Goal: Complete application form

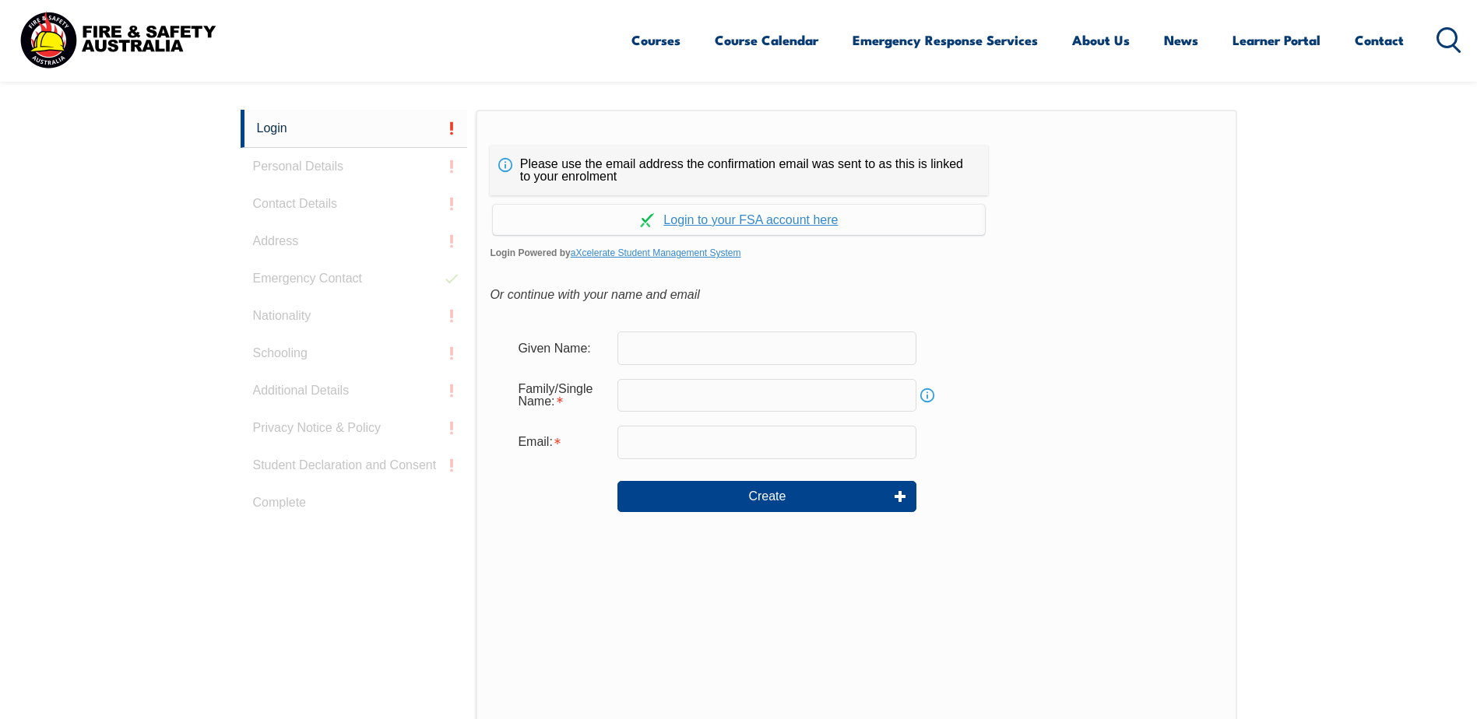
scroll to position [415, 0]
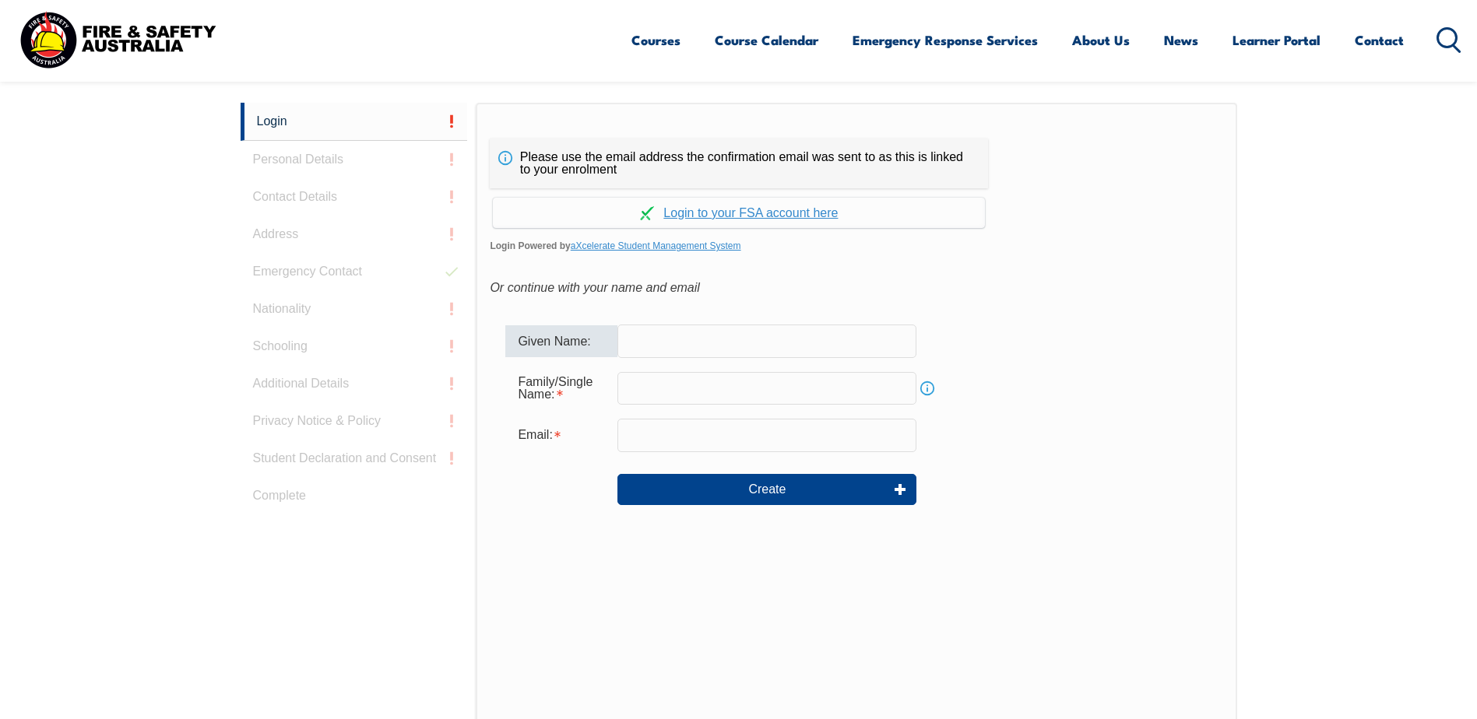
click at [685, 339] on input "text" at bounding box center [766, 341] width 299 height 33
type input "[PERSON_NAME]"
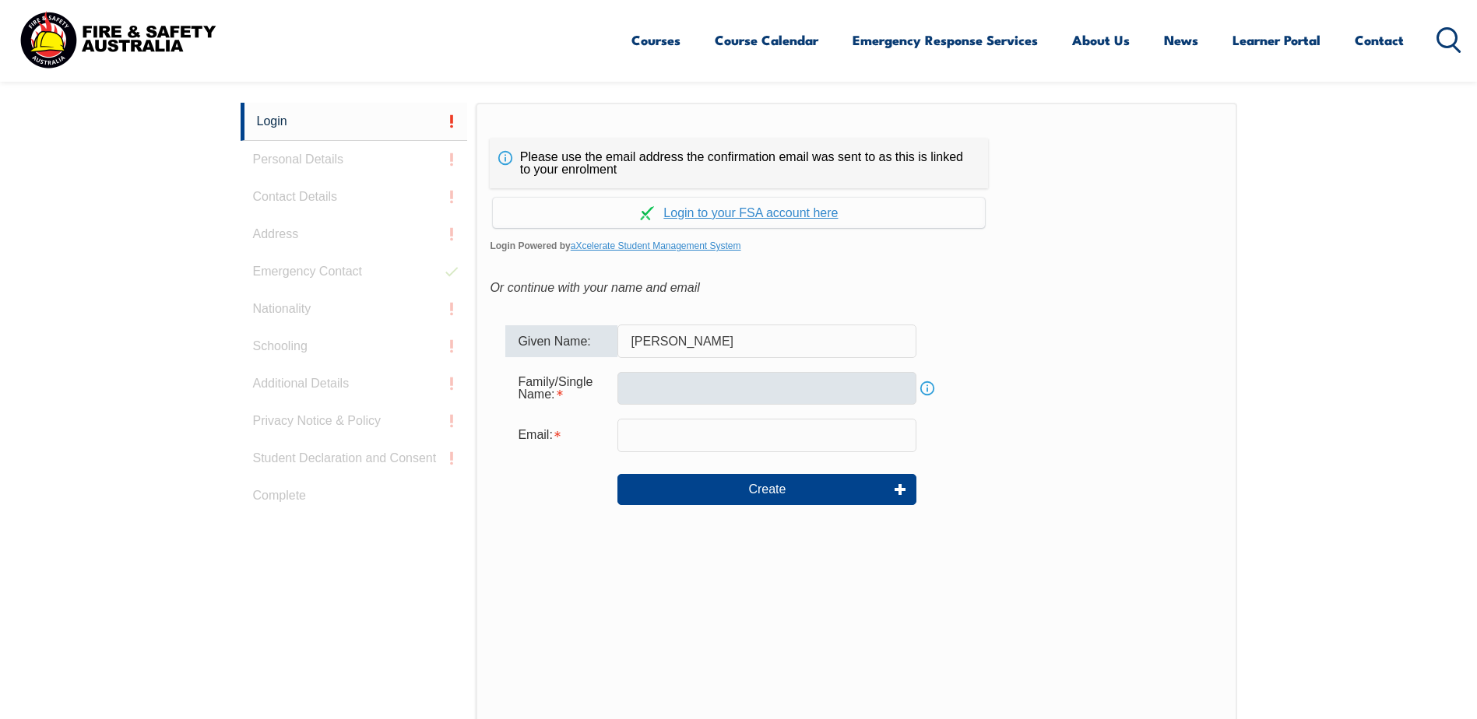
type input "[PERSON_NAME][EMAIL_ADDRESS][PERSON_NAME][DOMAIN_NAME]"
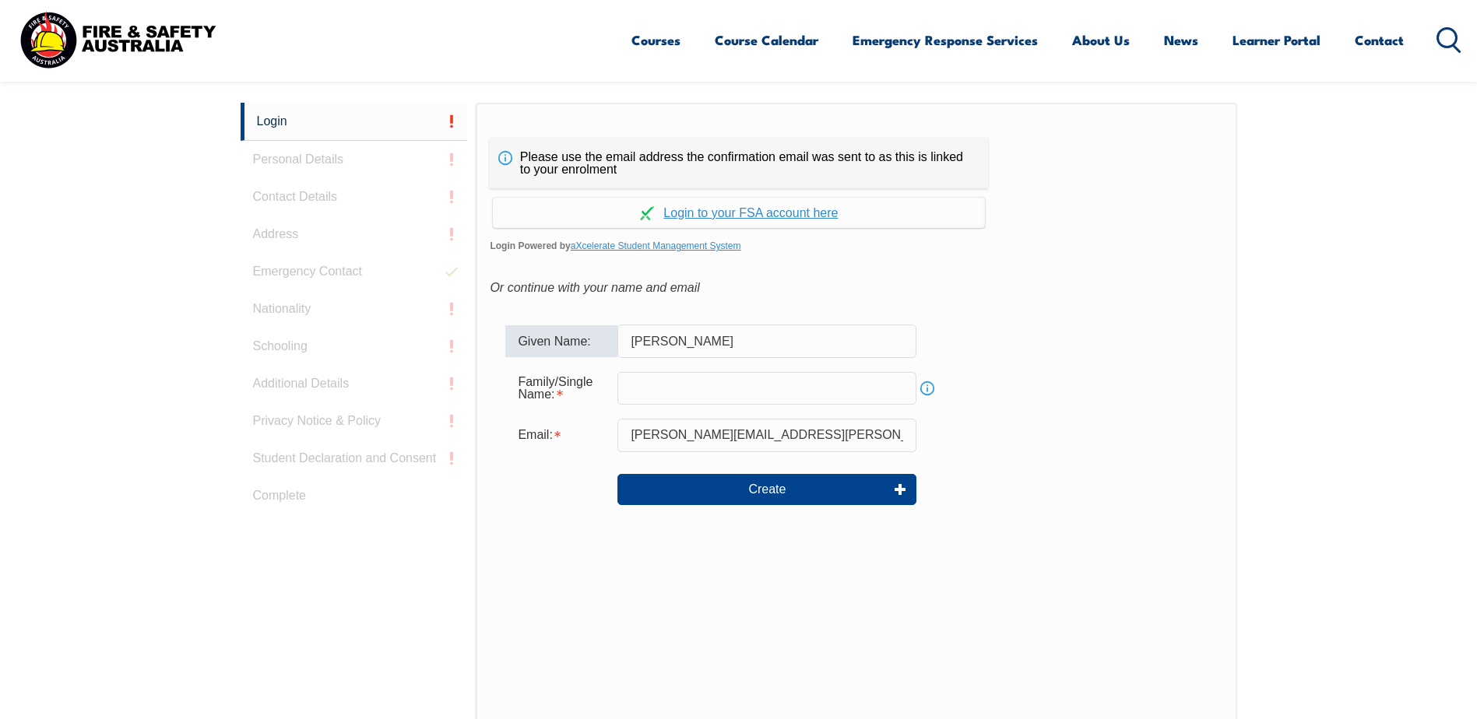
click at [714, 395] on input "text" at bounding box center [766, 388] width 299 height 33
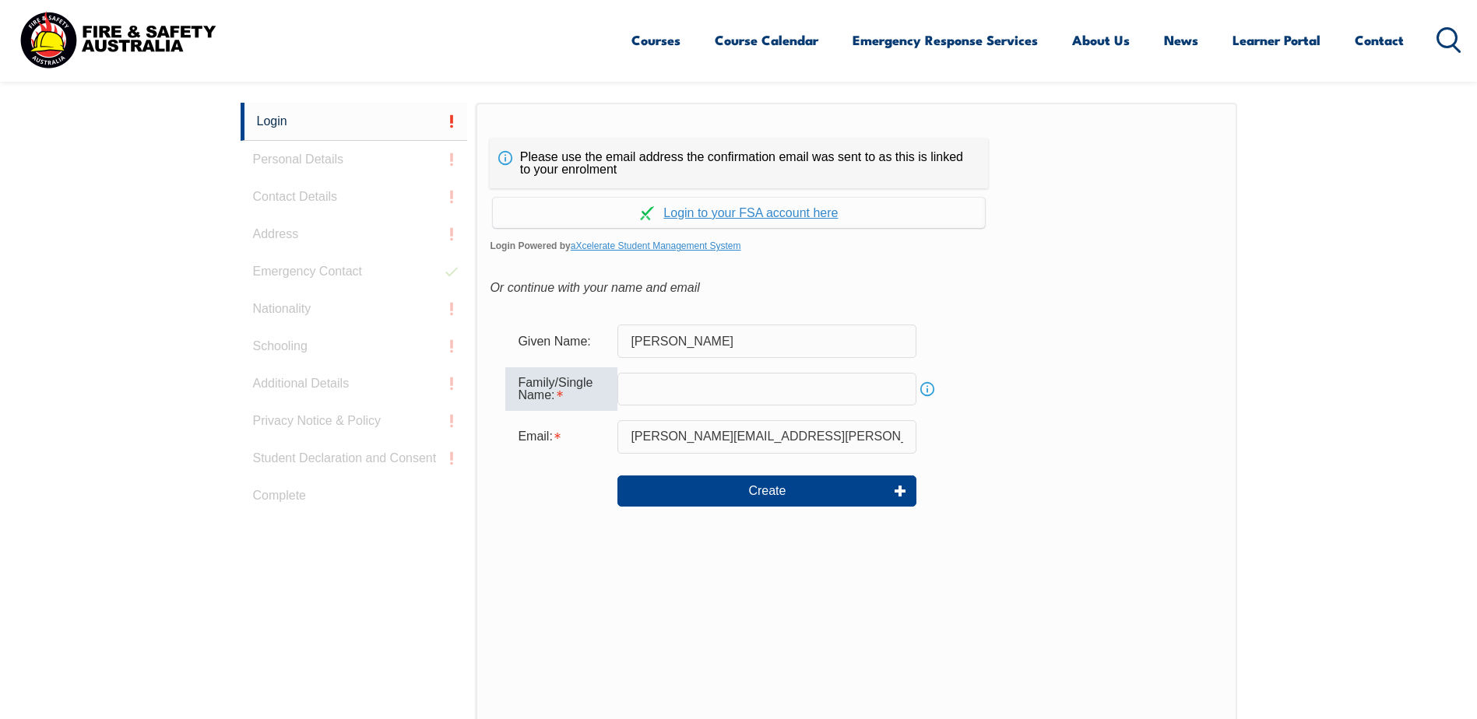
type input "[PERSON_NAME]"
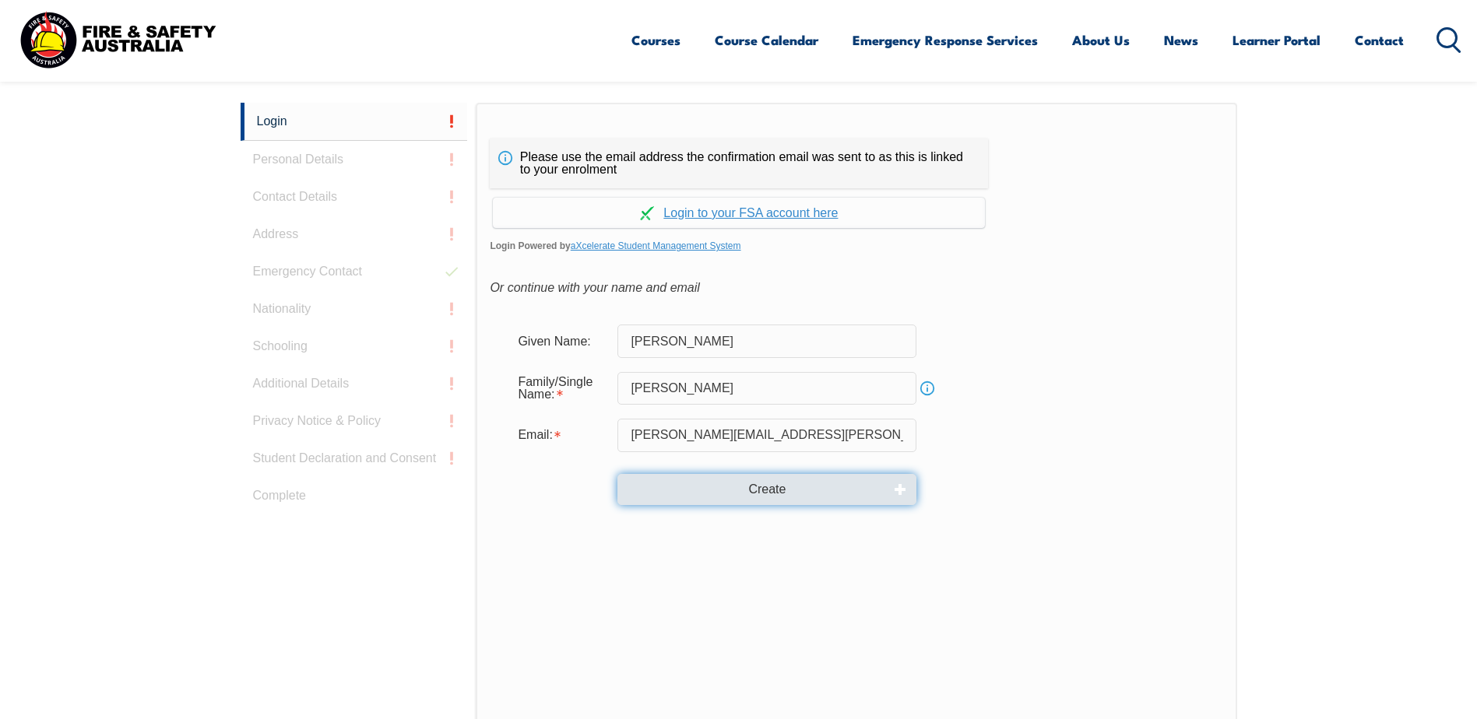
click at [814, 481] on button "Create" at bounding box center [766, 489] width 299 height 31
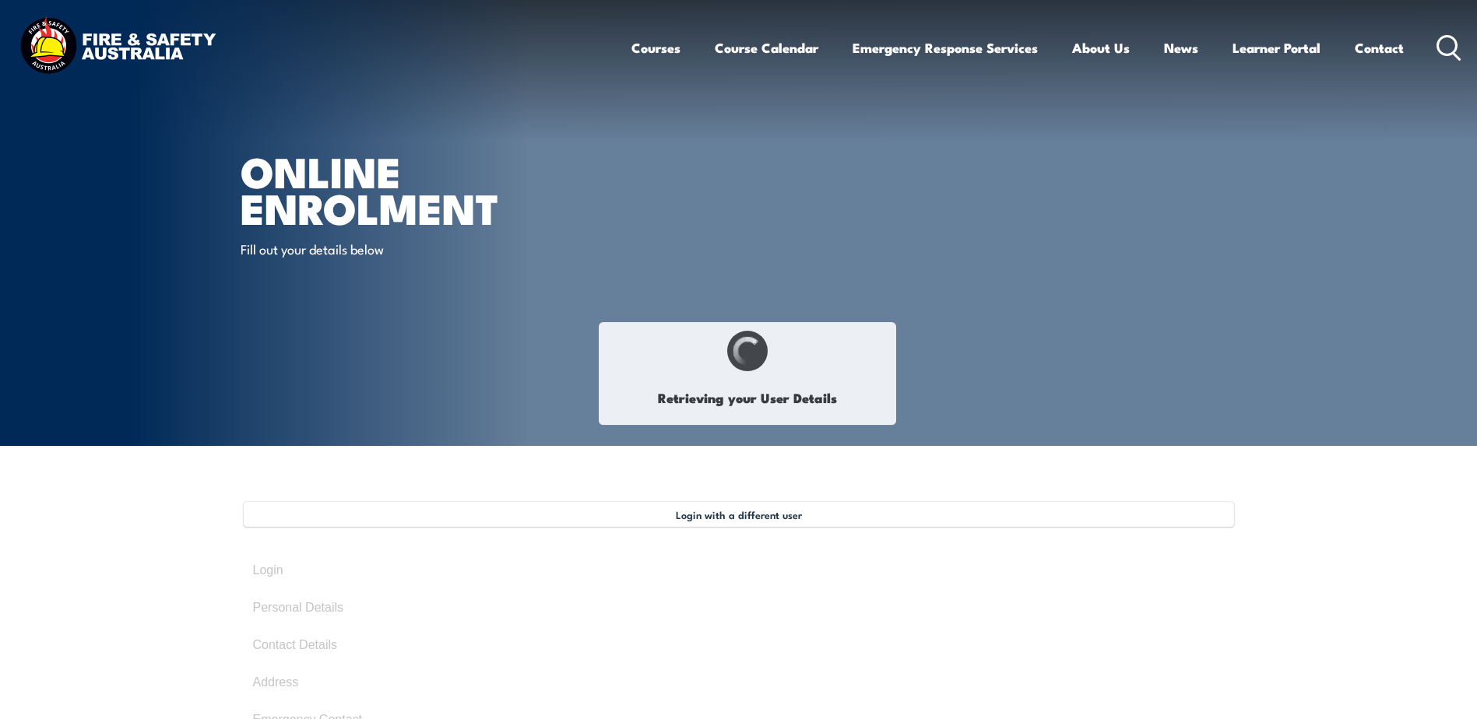
select select "Mr"
type input "[PERSON_NAME]"
type input "[DATE]"
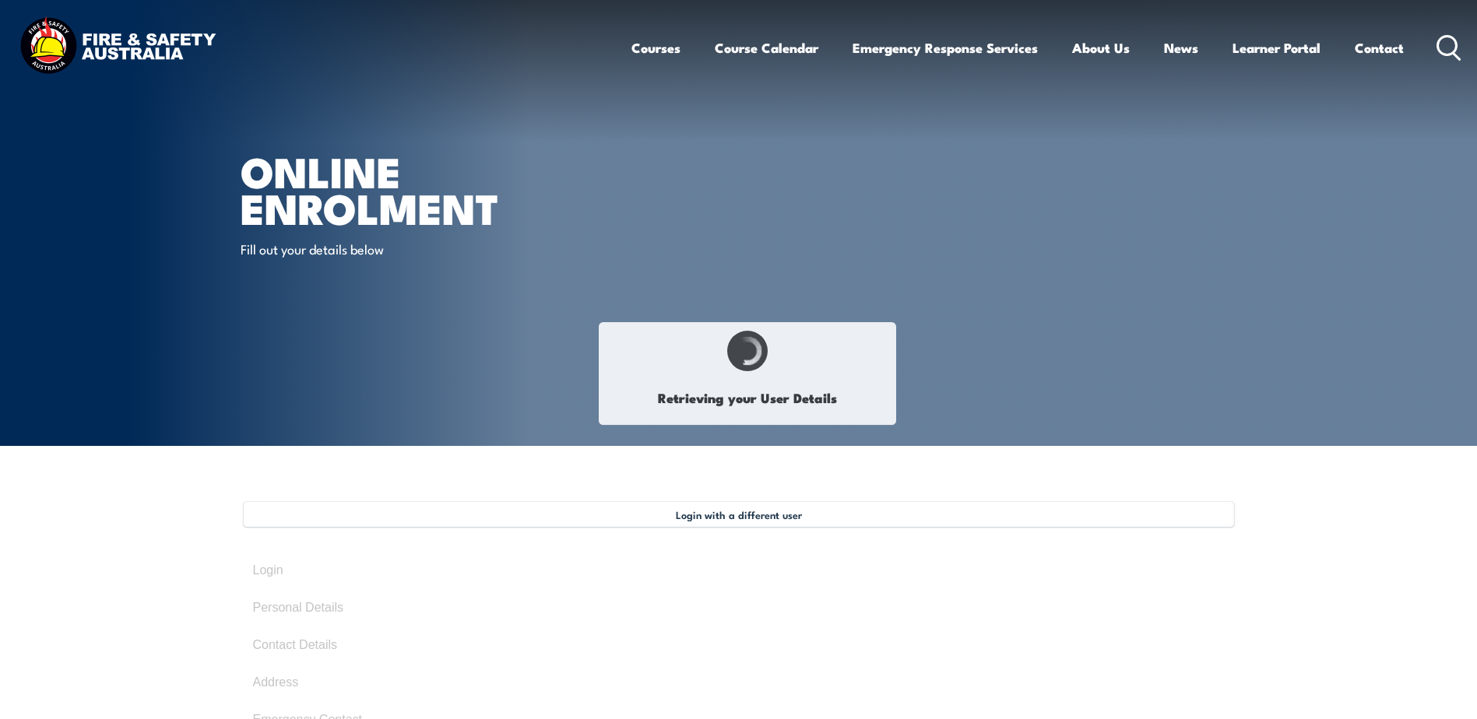
type input "HJWNUS82VP"
select select "M"
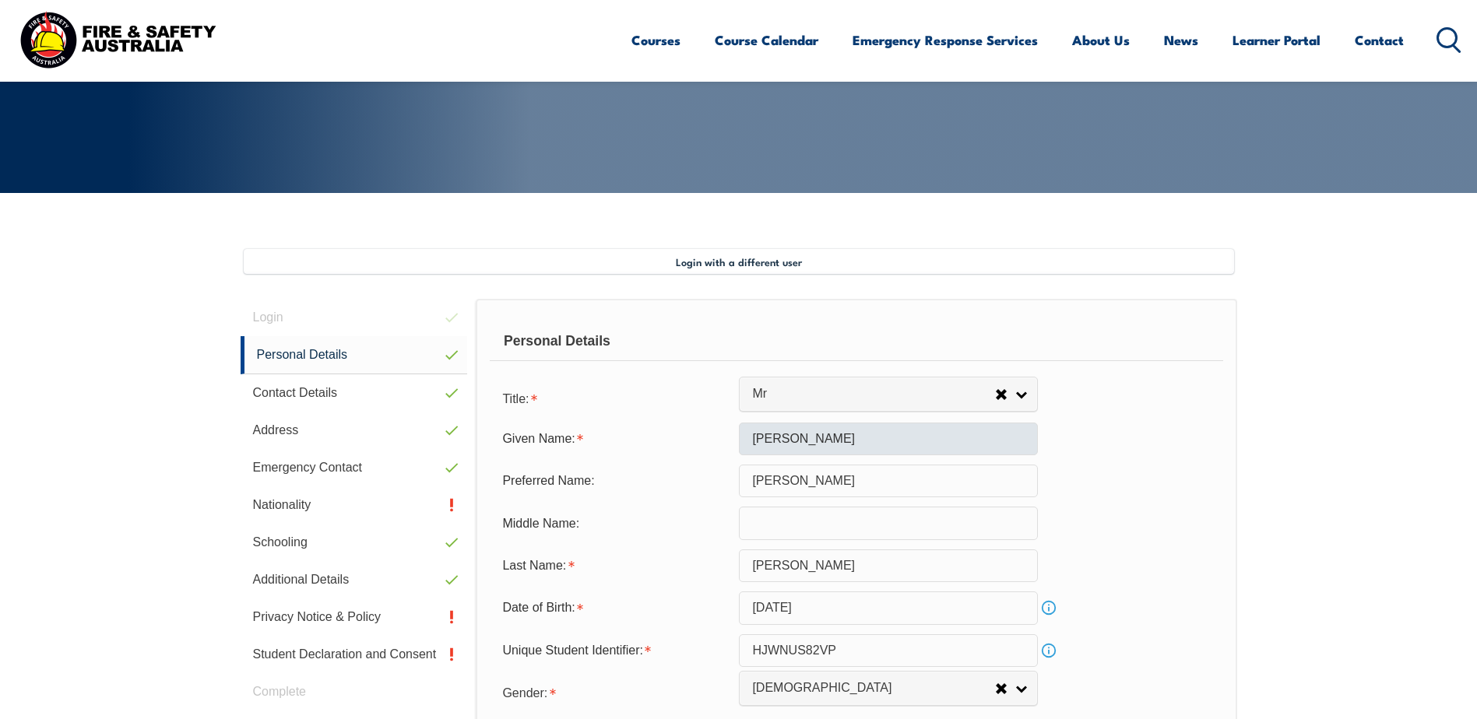
scroll to position [424, 0]
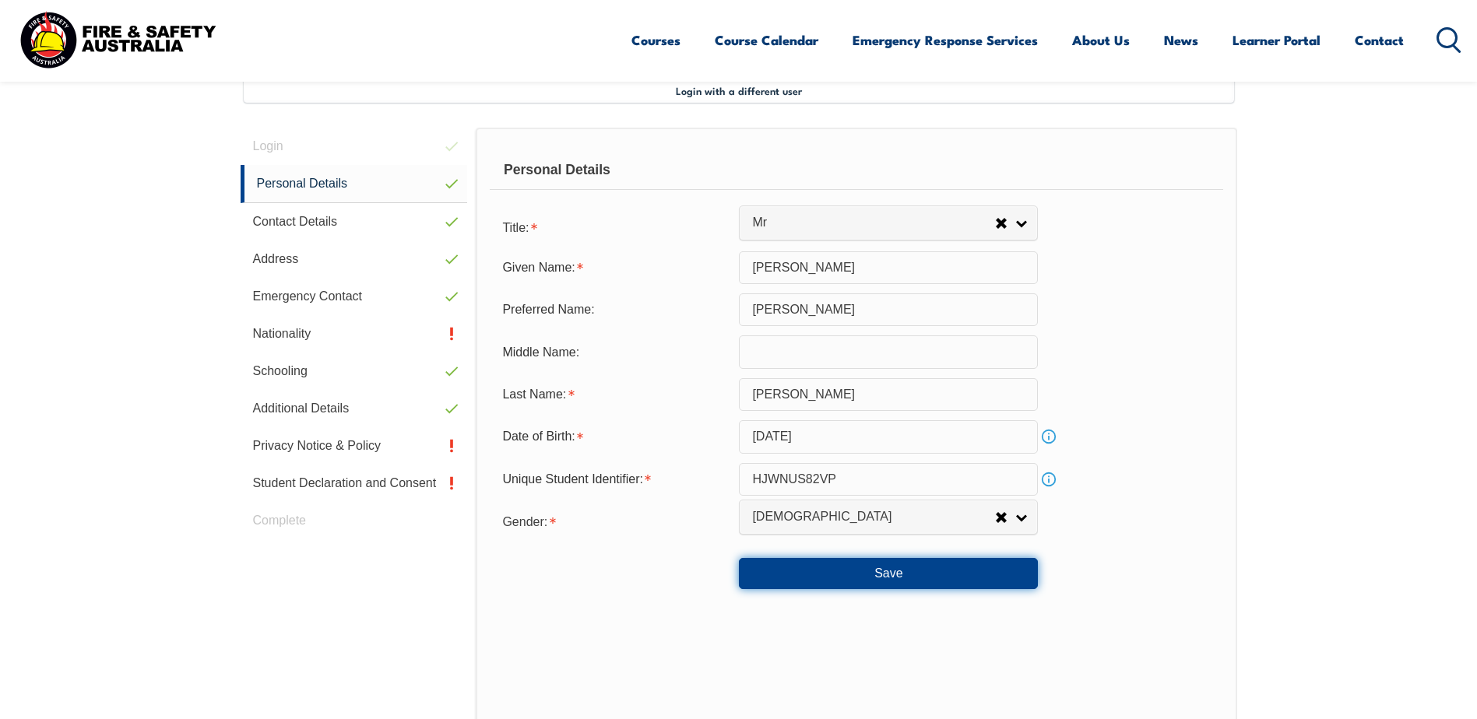
click at [947, 581] on button "Save" at bounding box center [888, 573] width 299 height 31
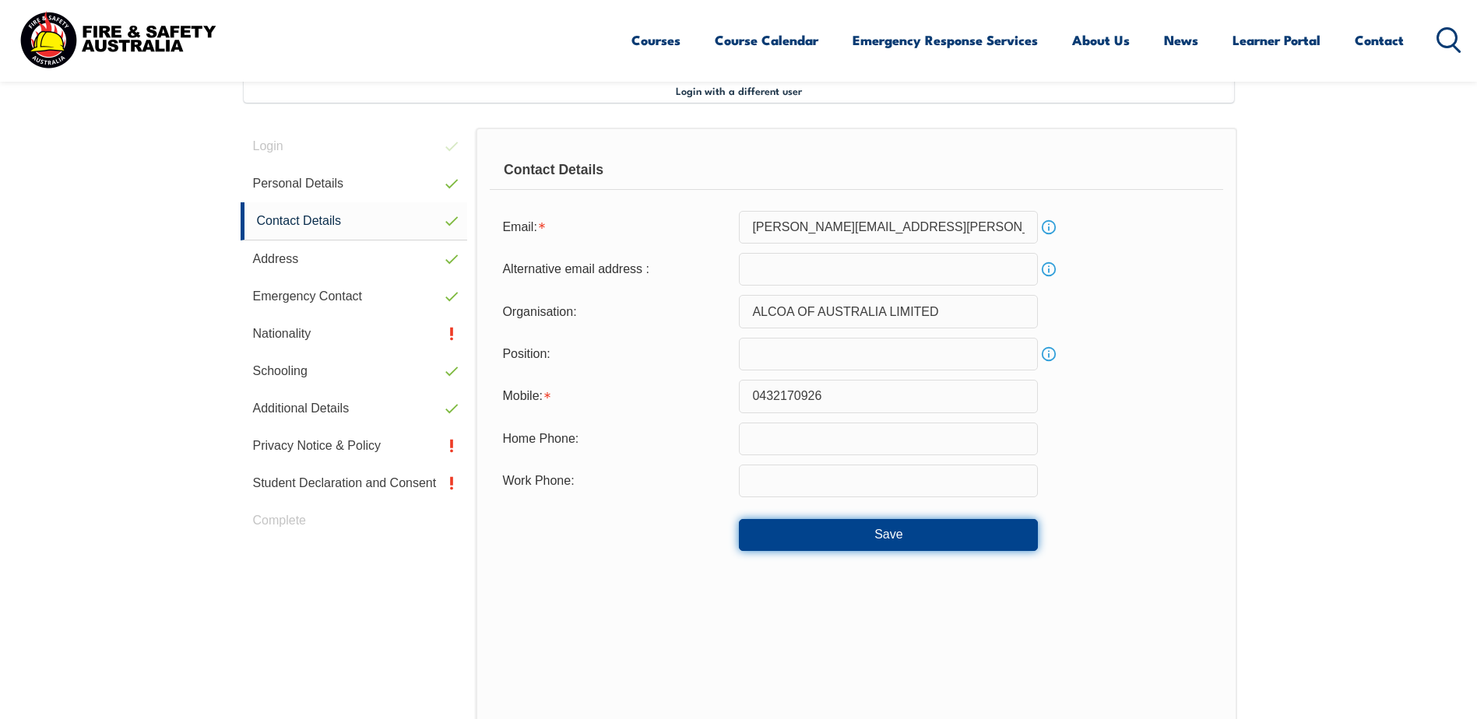
click at [920, 532] on button "Save" at bounding box center [888, 534] width 299 height 31
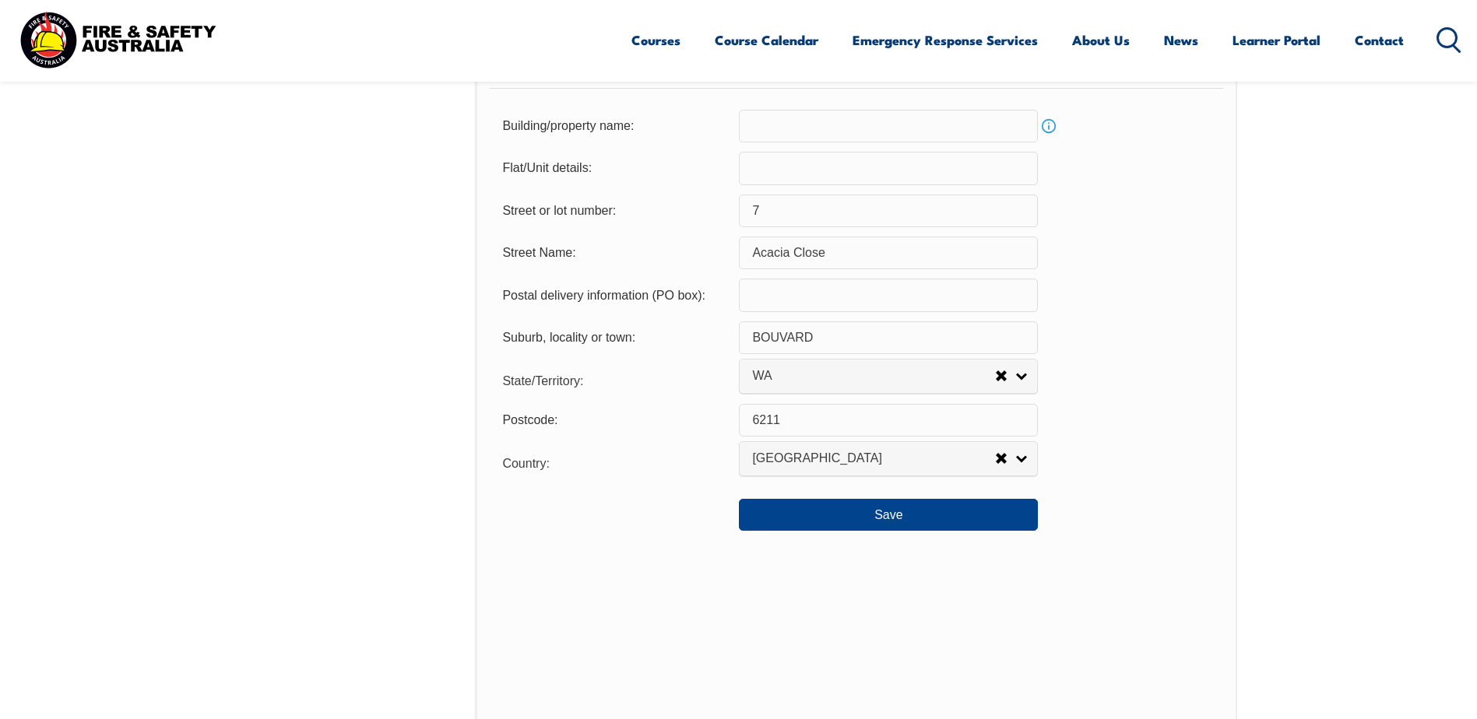
scroll to position [1125, 0]
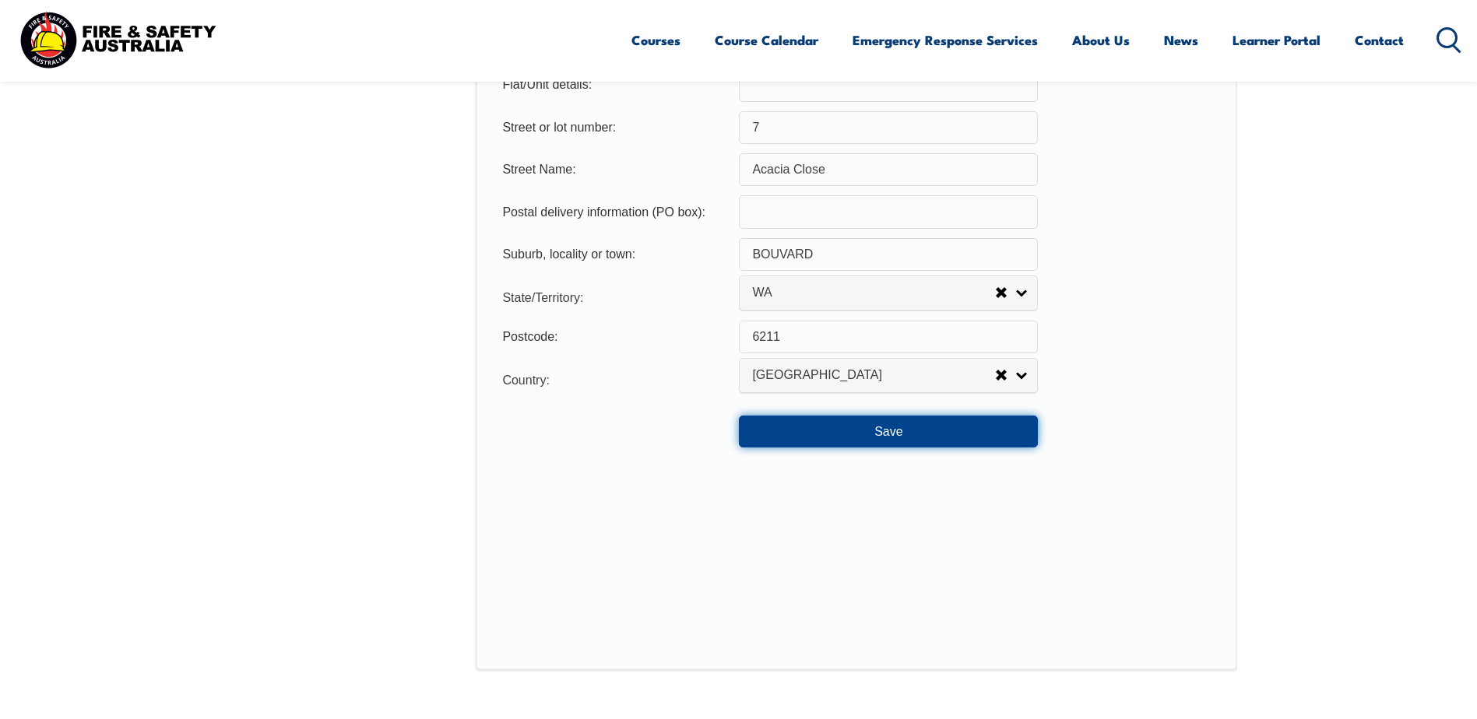
click at [880, 447] on button "Save" at bounding box center [888, 431] width 299 height 31
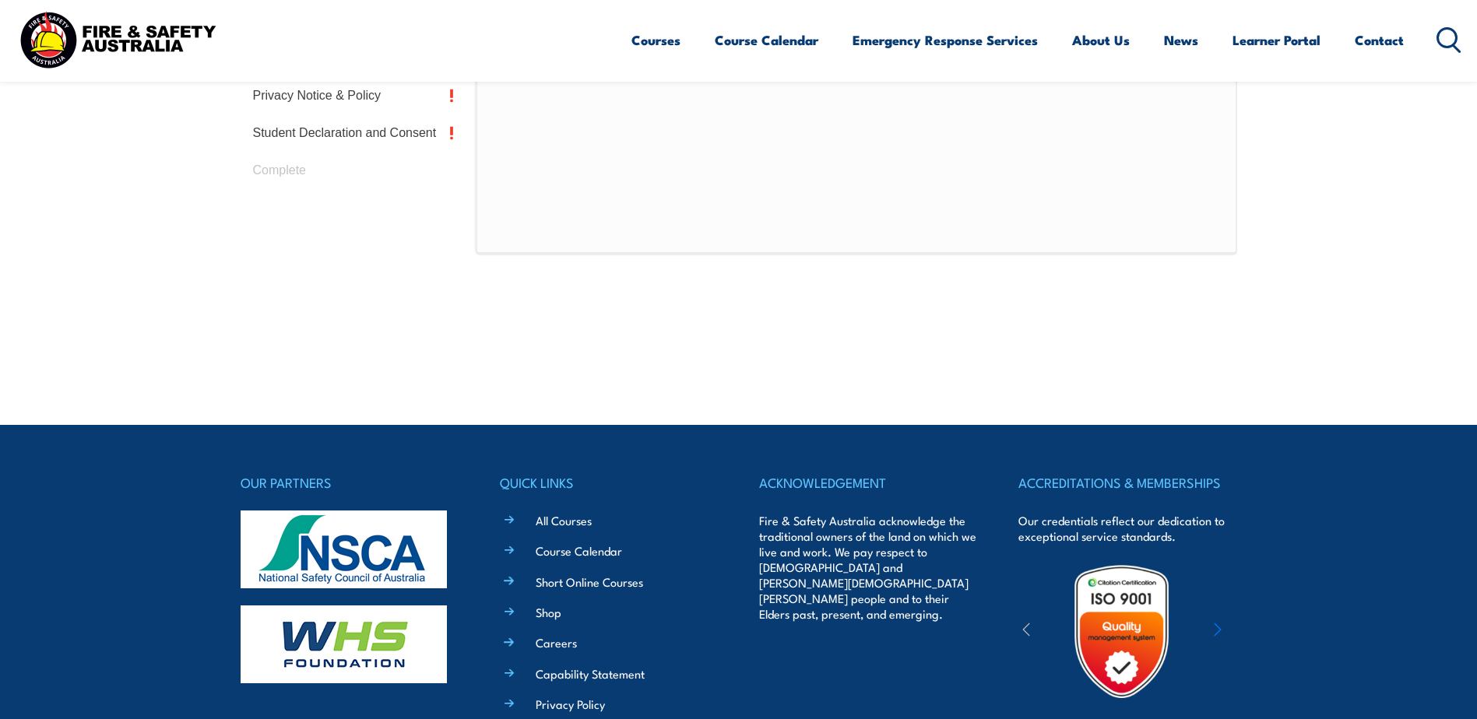
scroll to position [424, 0]
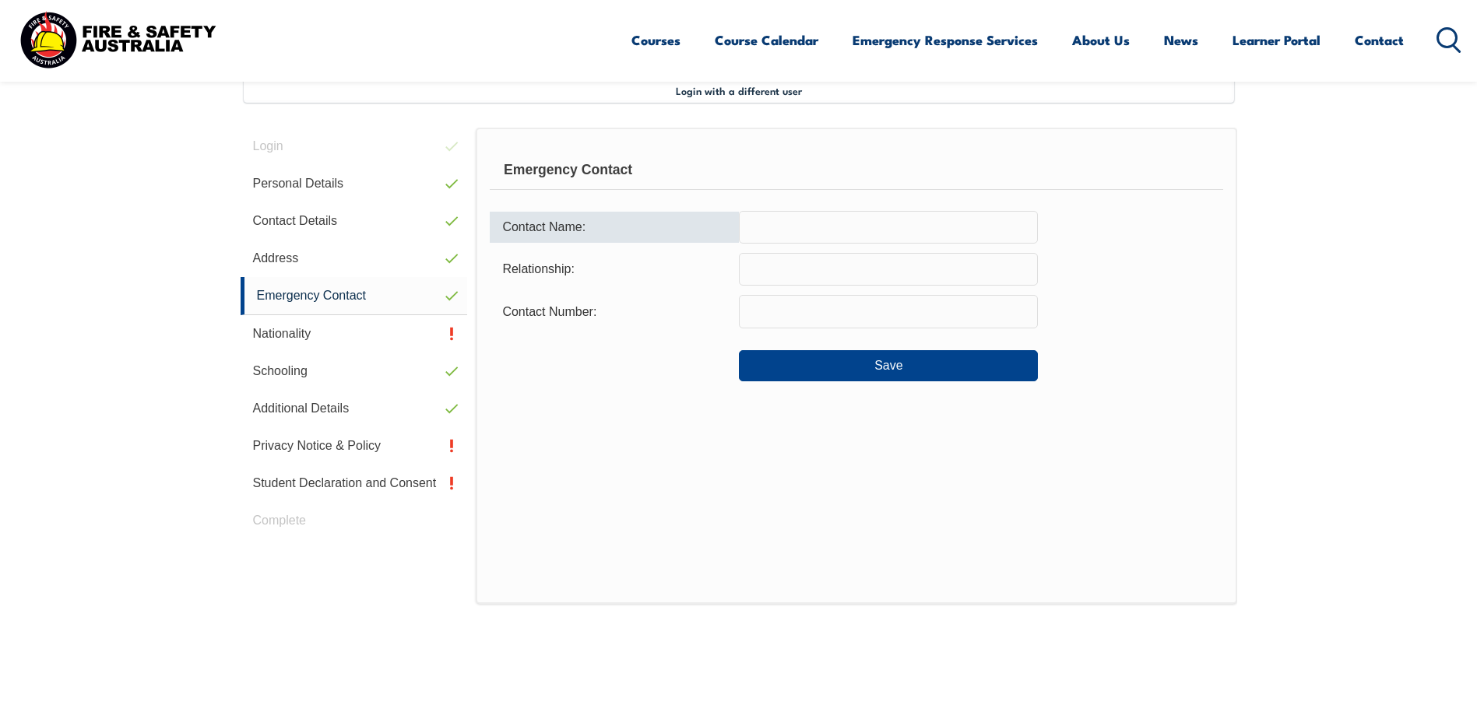
click at [772, 234] on input "text" at bounding box center [888, 227] width 299 height 33
type input "Hailey"
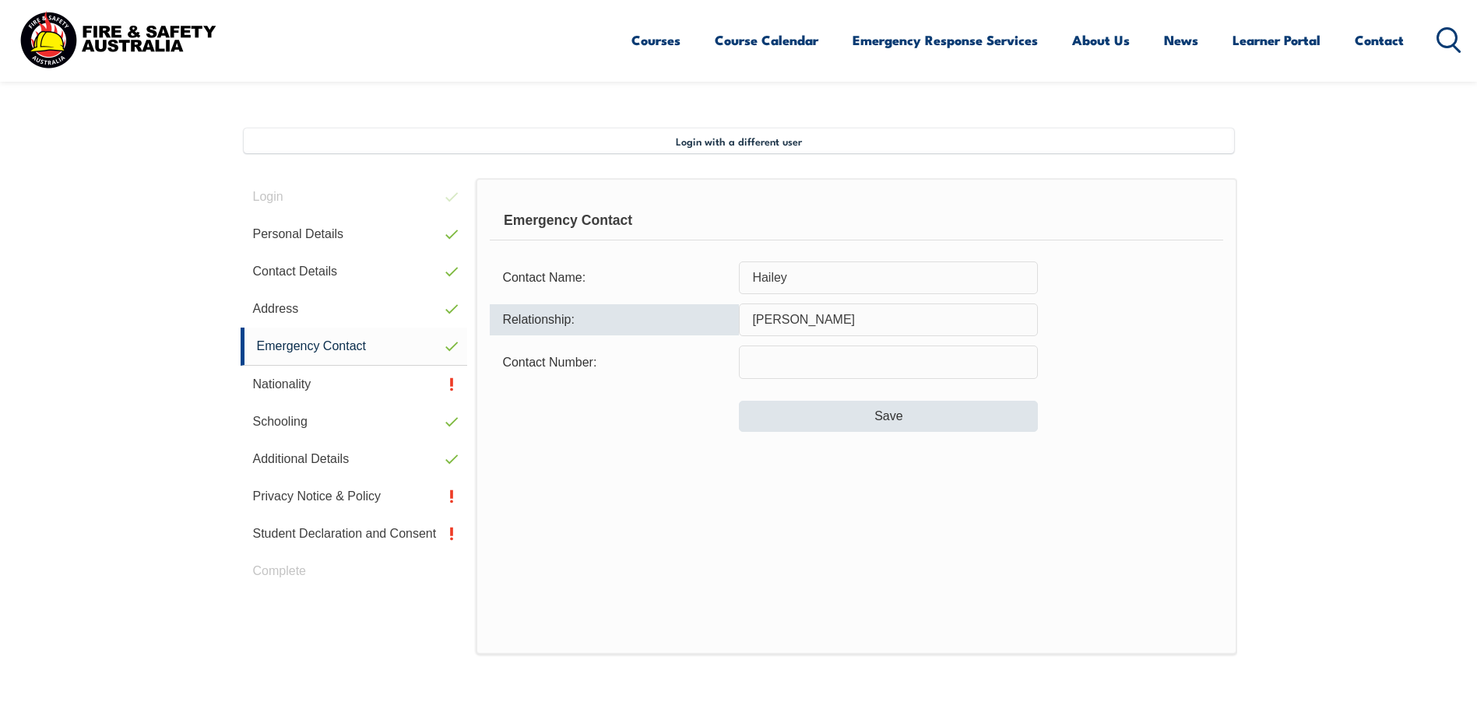
scroll to position [346, 0]
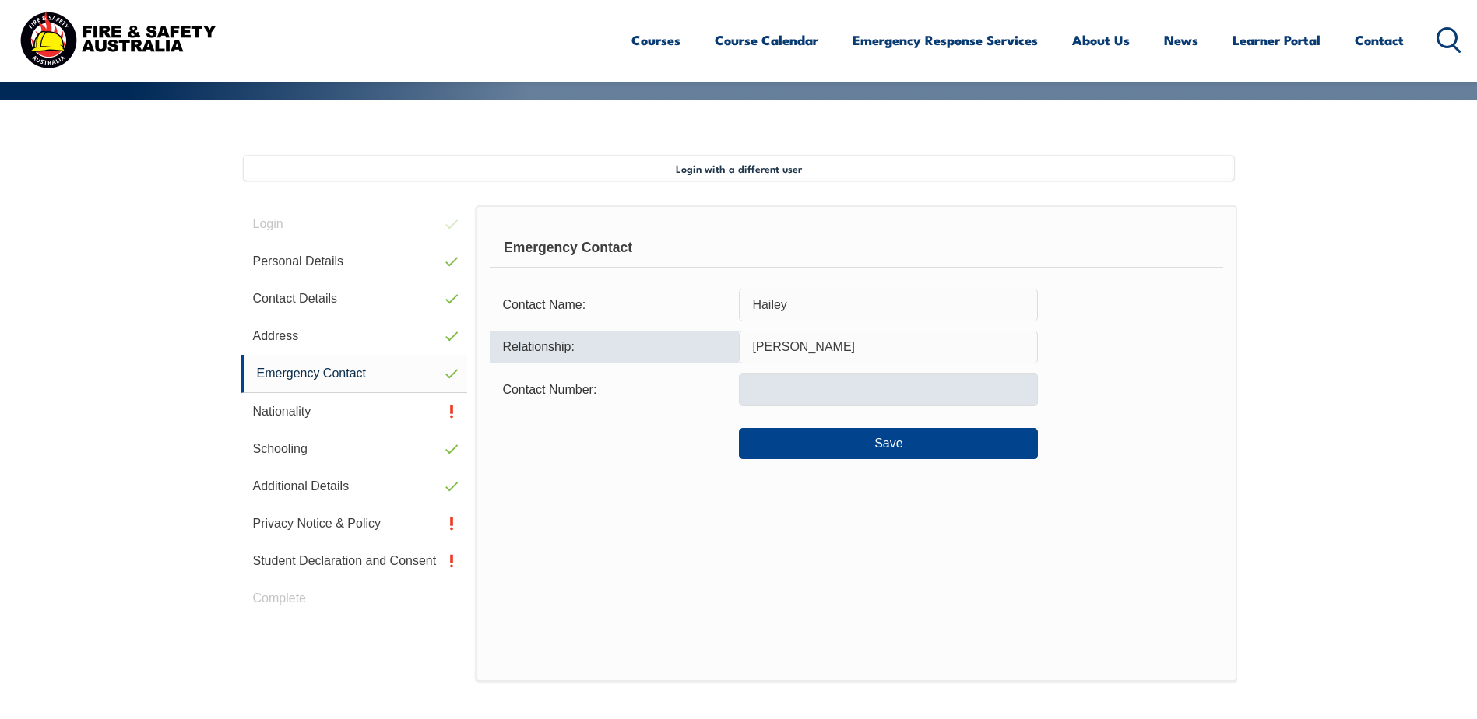
type input "[PERSON_NAME]"
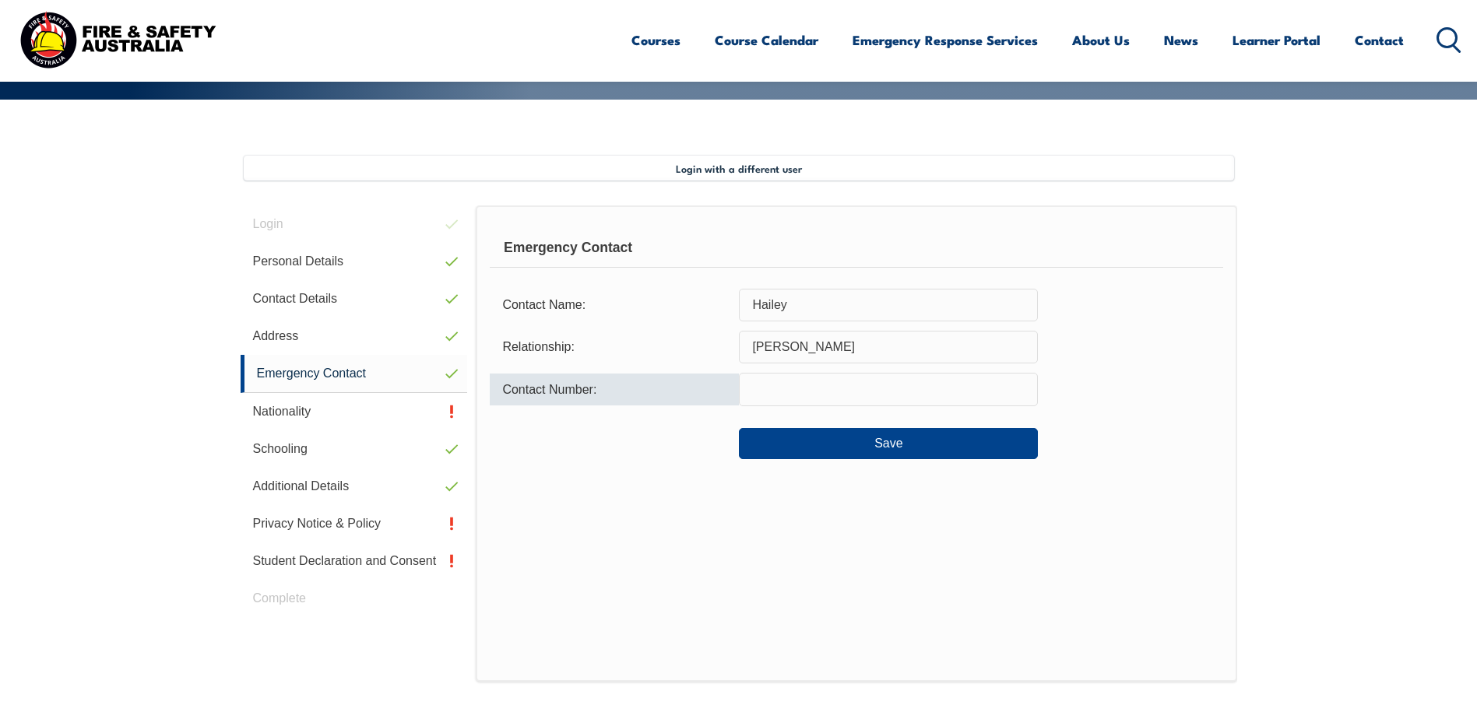
click at [826, 385] on input "text" at bounding box center [888, 389] width 299 height 33
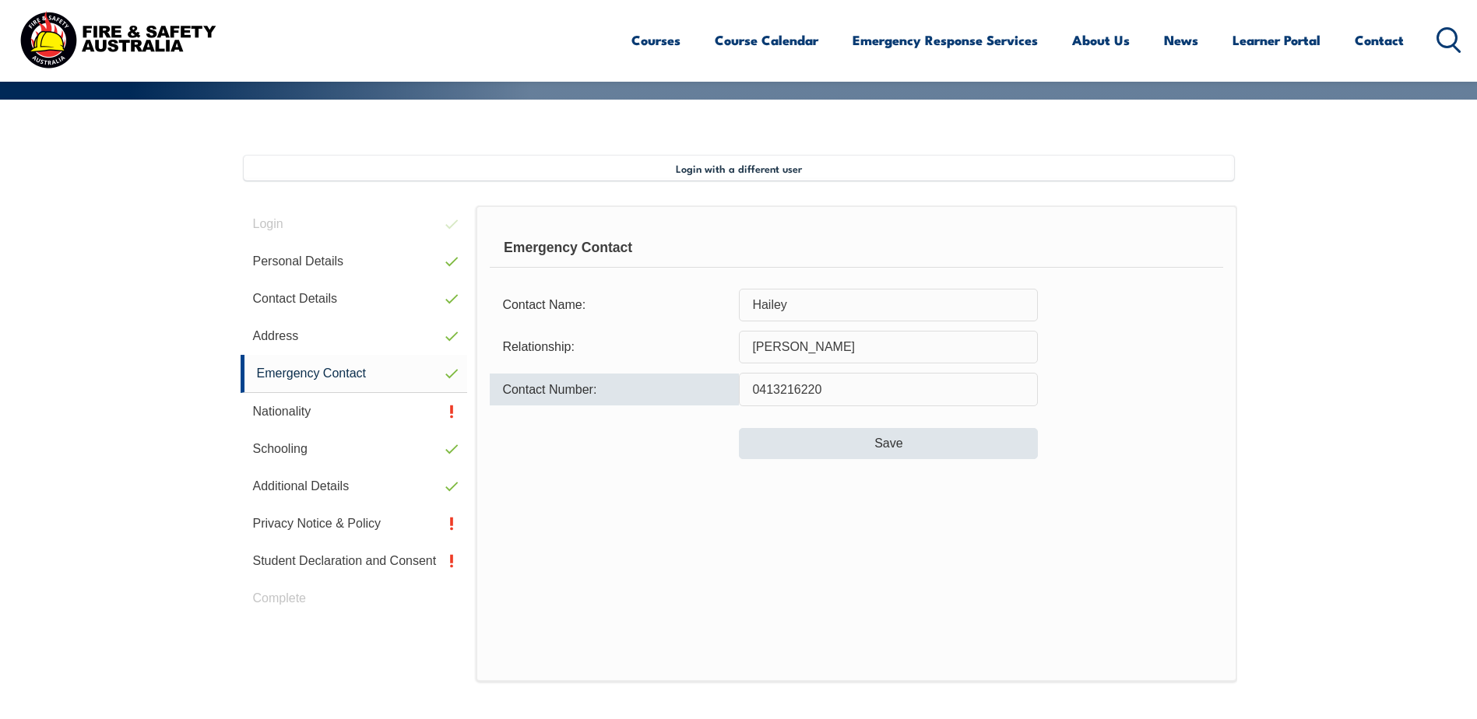
type input "0413216220"
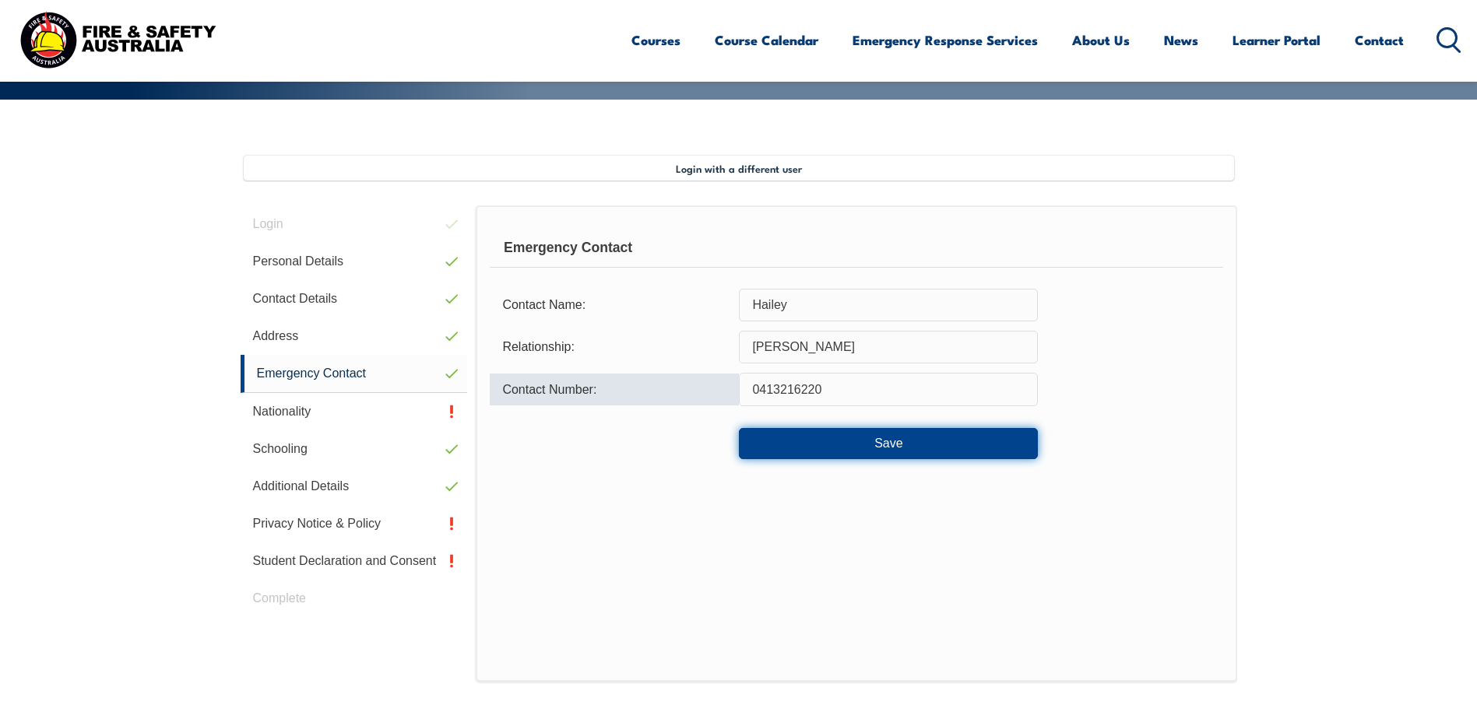
click at [838, 440] on button "Save" at bounding box center [888, 443] width 299 height 31
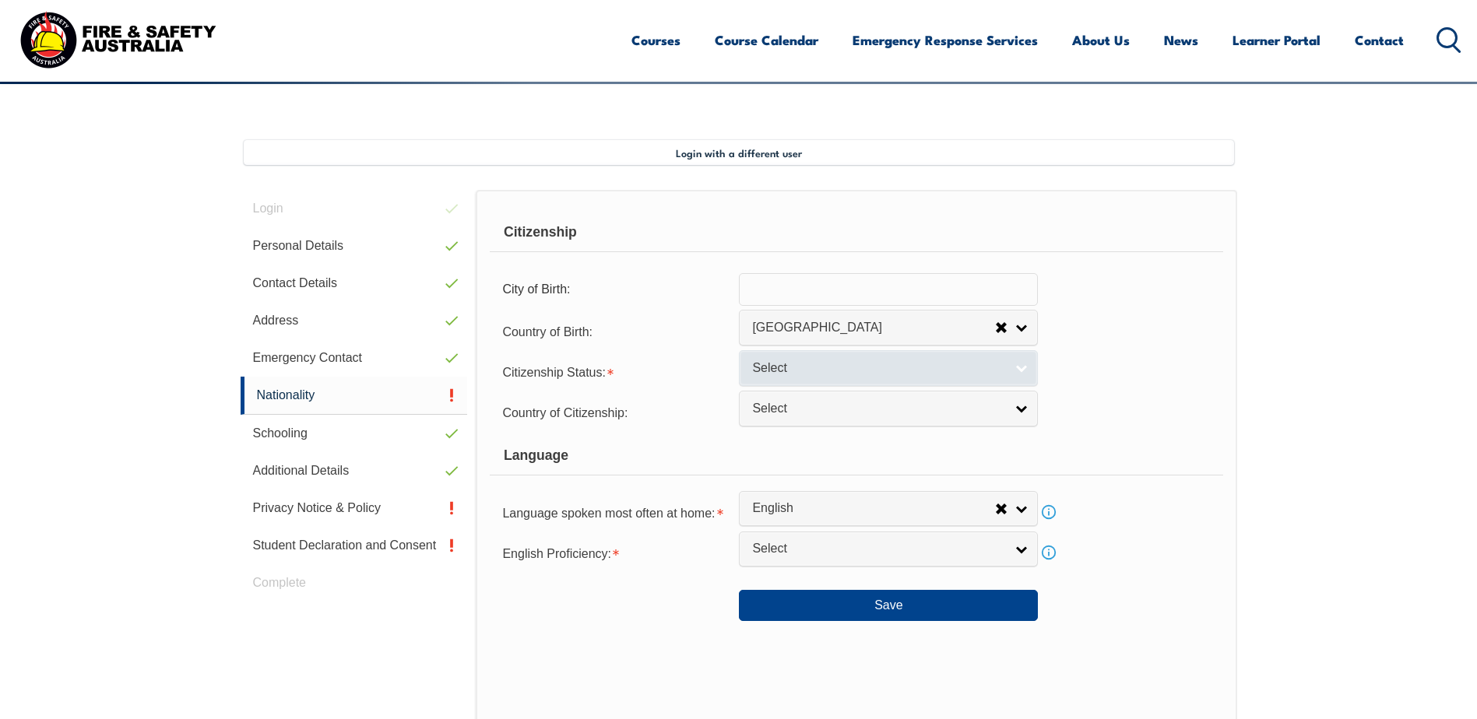
scroll to position [424, 0]
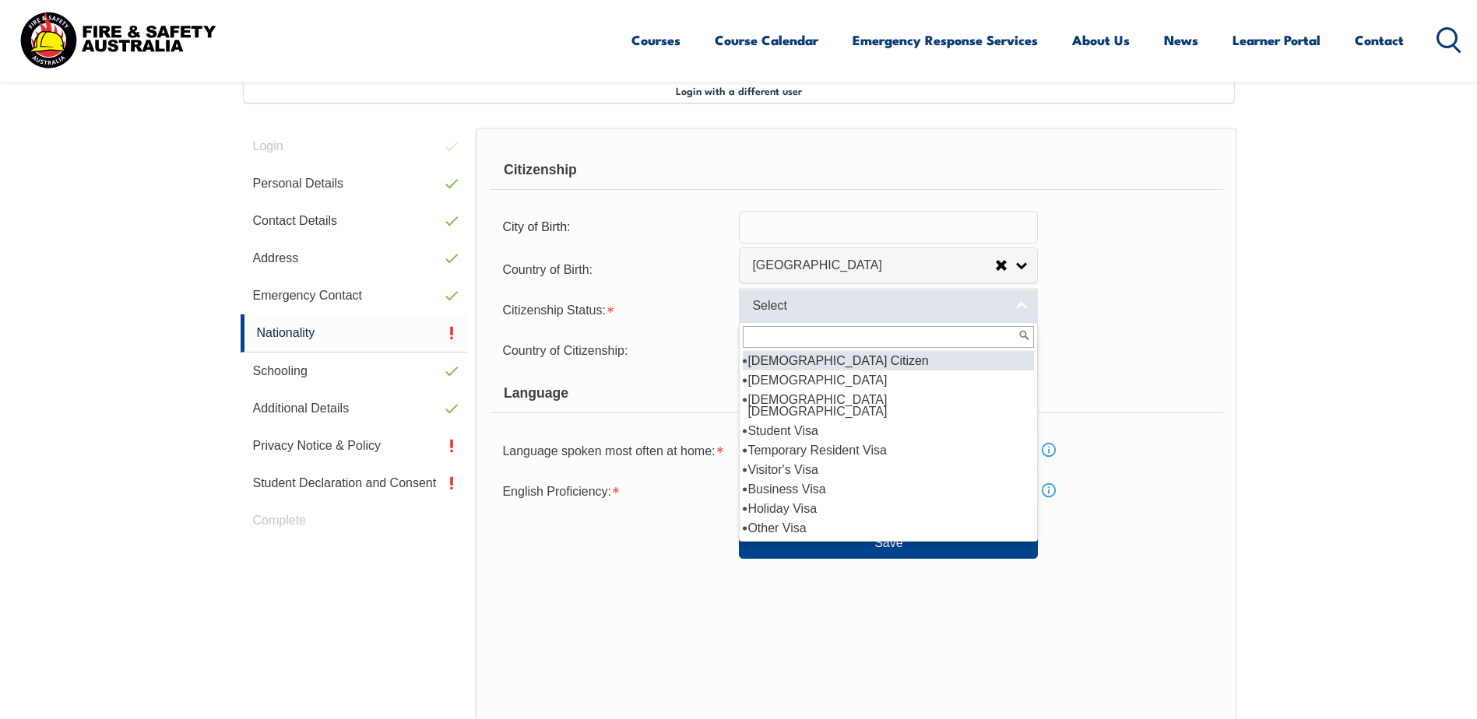
click at [787, 322] on div "Select [DEMOGRAPHIC_DATA] Citizen [DEMOGRAPHIC_DATA] Citizen [DEMOGRAPHIC_DATA]…" at bounding box center [888, 305] width 299 height 35
click at [804, 362] on li "[DEMOGRAPHIC_DATA] Citizen" at bounding box center [888, 360] width 291 height 19
select select "1"
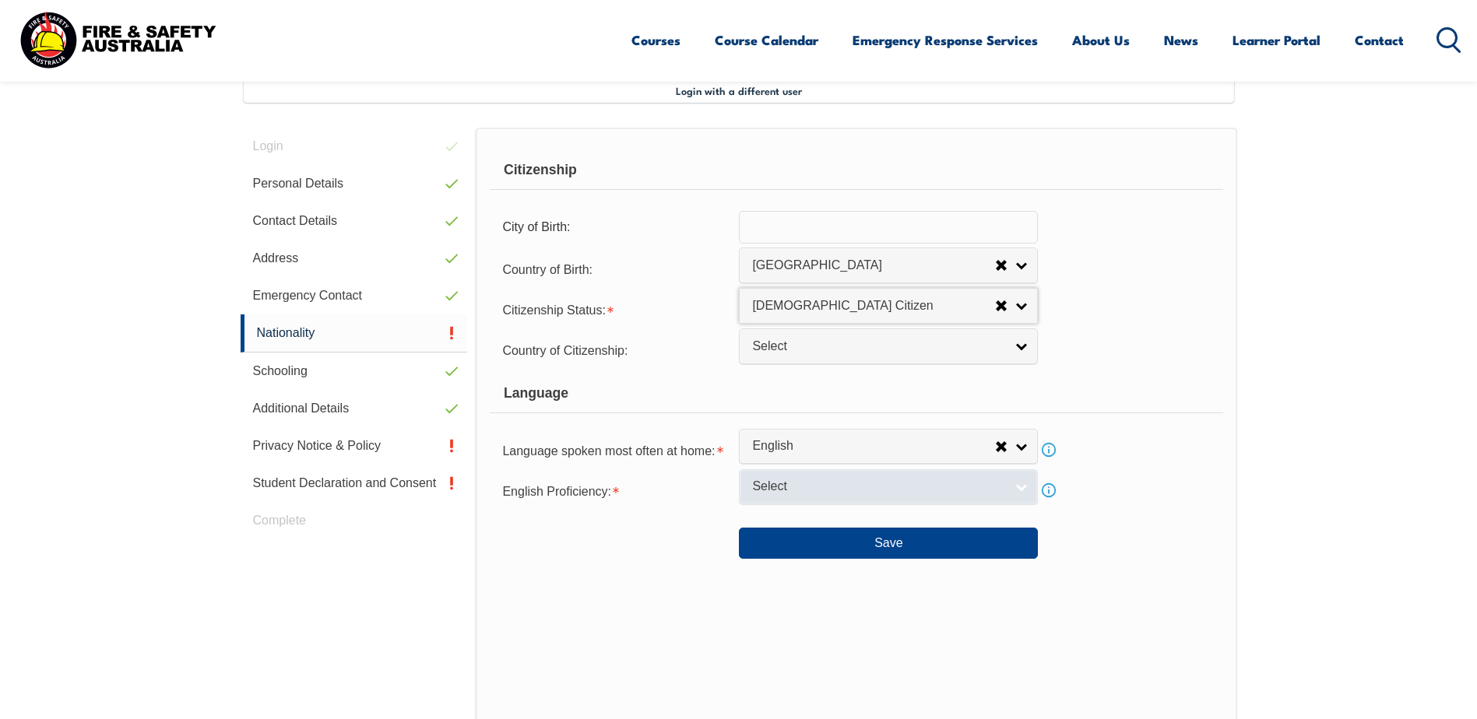
click at [887, 483] on span "Select" at bounding box center [878, 487] width 252 height 16
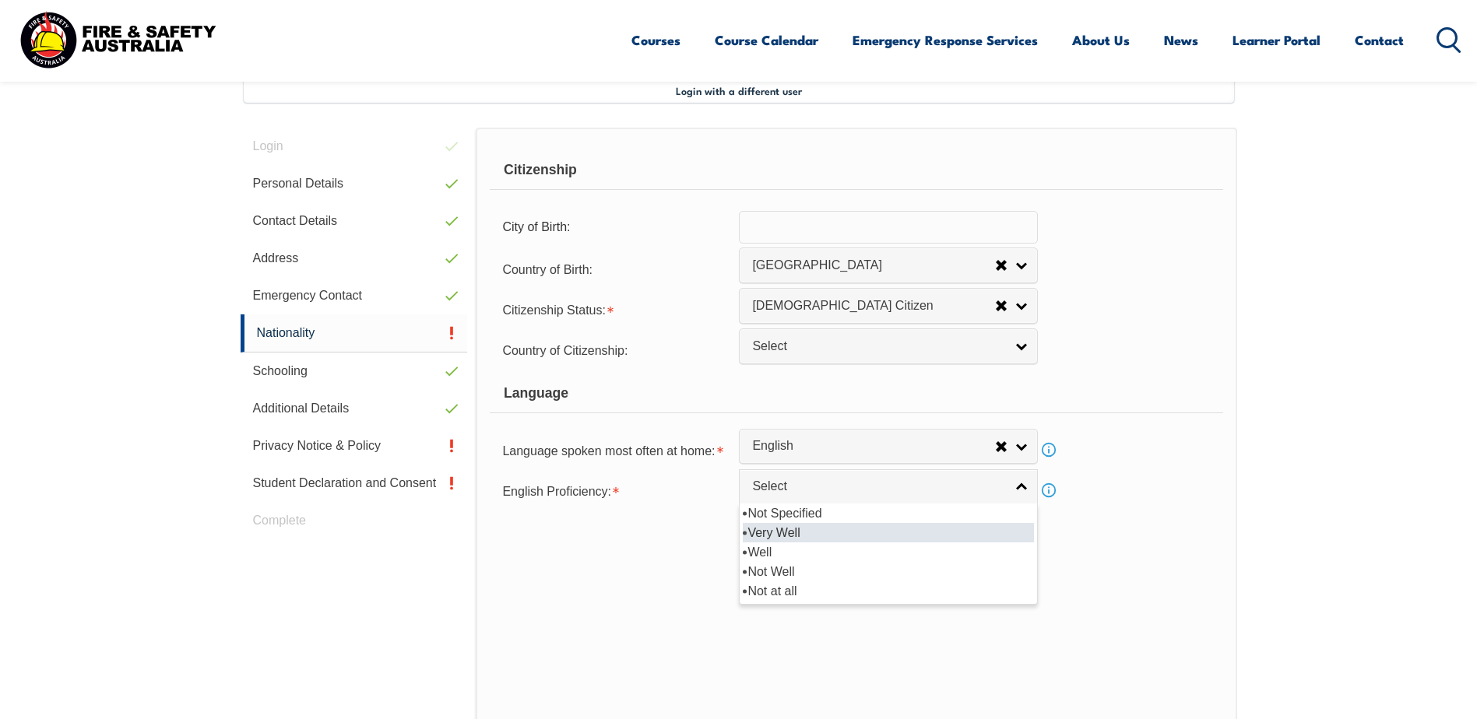
click at [867, 536] on li "Very Well" at bounding box center [888, 532] width 291 height 19
select select "1"
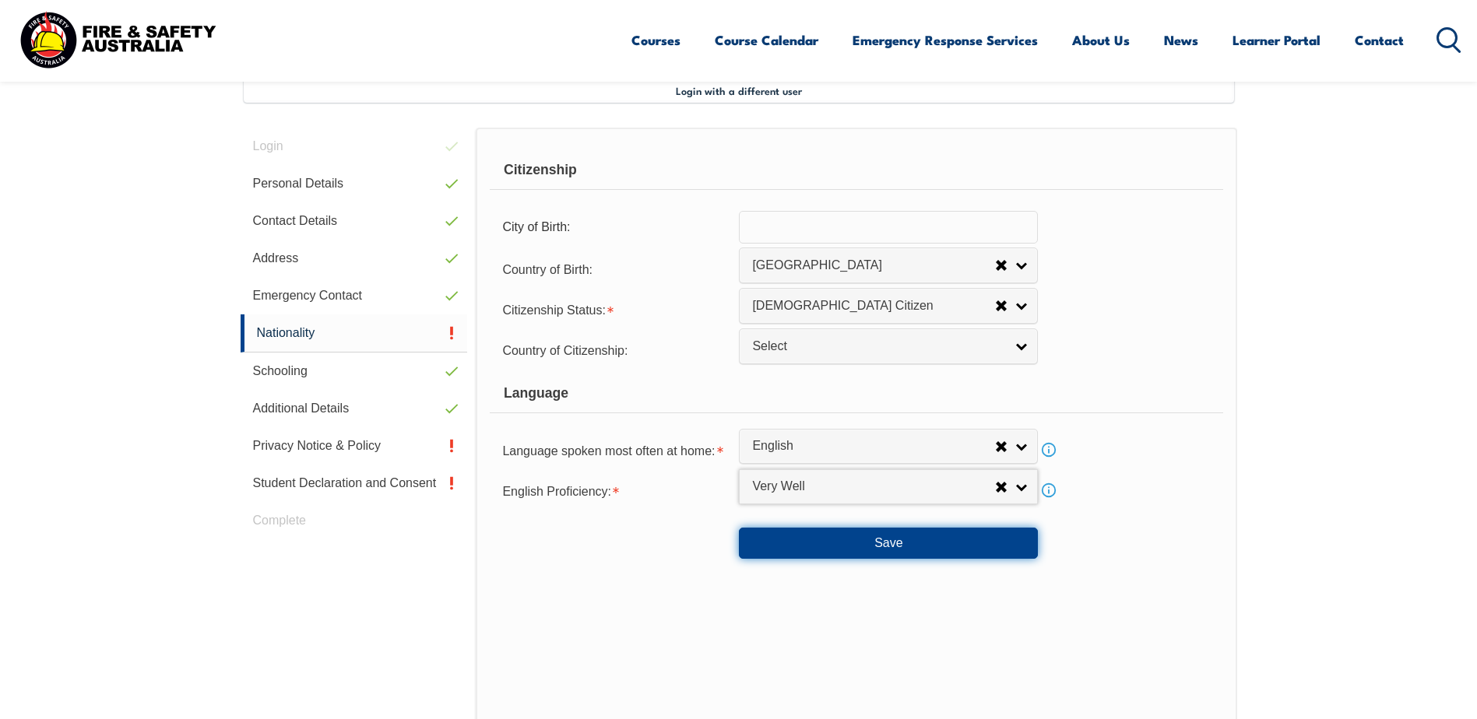
click at [909, 546] on button "Save" at bounding box center [888, 543] width 299 height 31
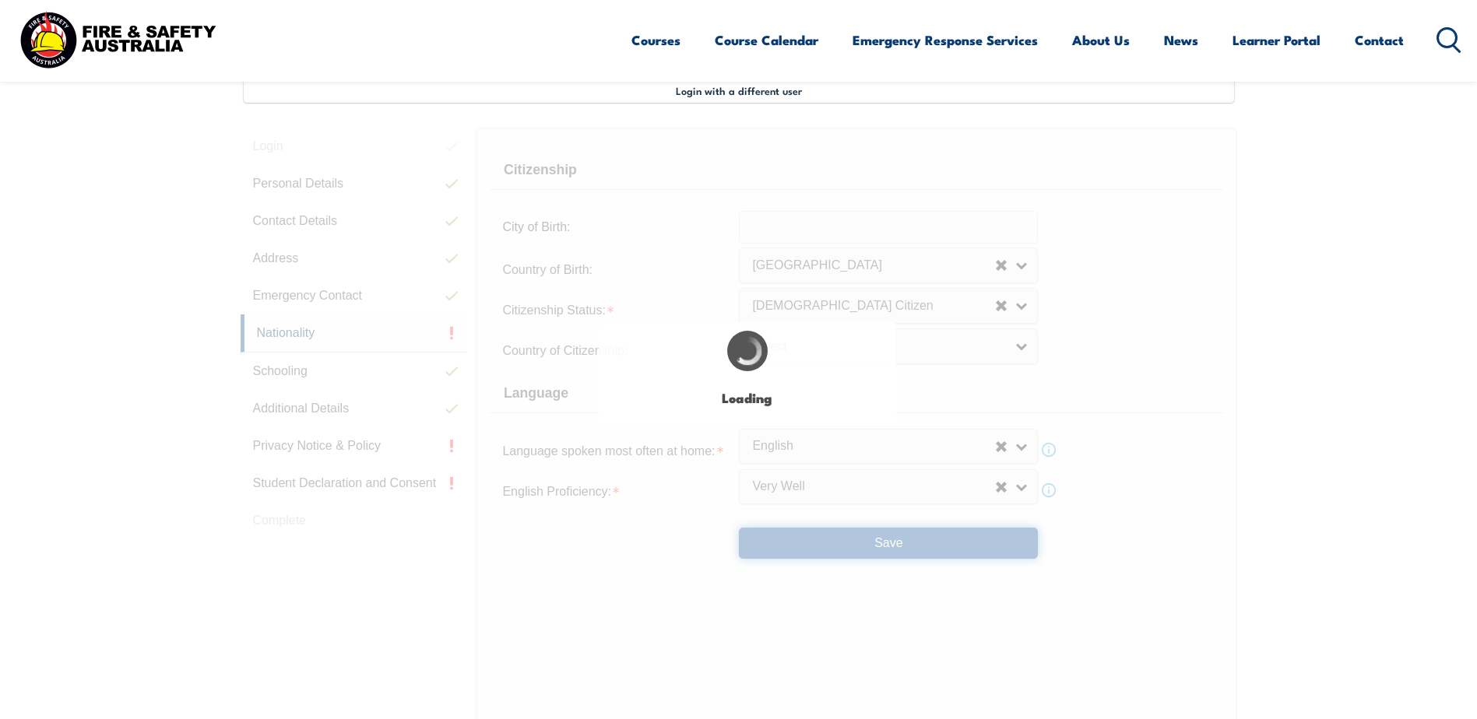
select select "true"
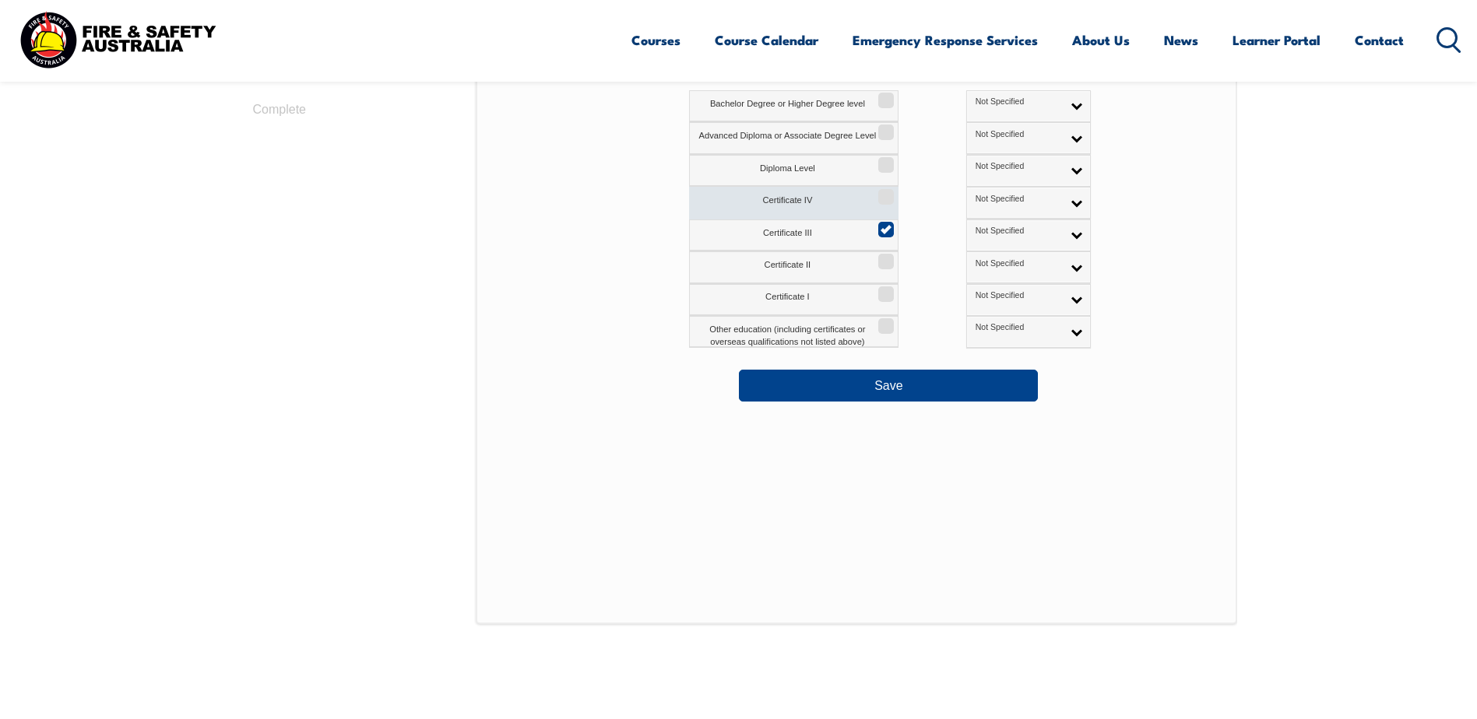
scroll to position [814, 0]
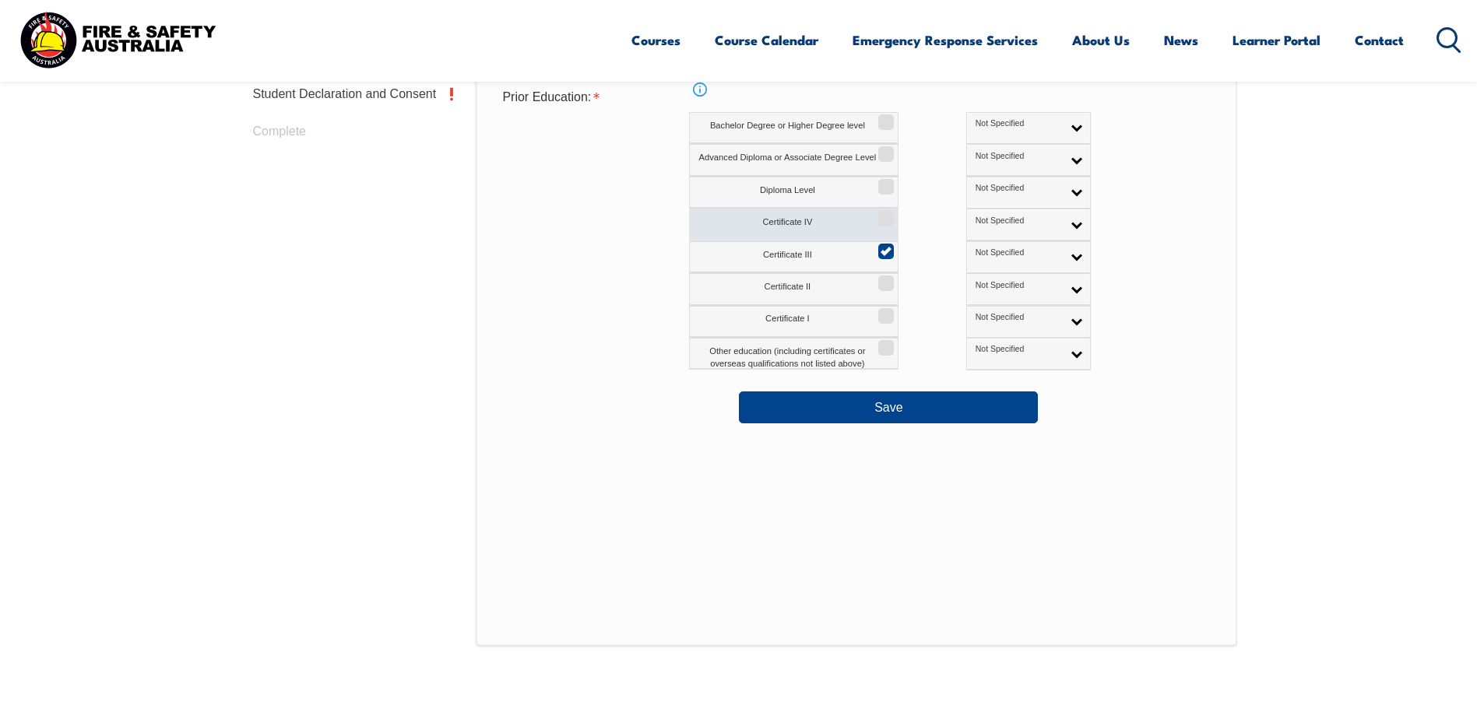
click at [884, 214] on input "Certificate IV" at bounding box center [883, 214] width 9 height 2
checkbox input "true"
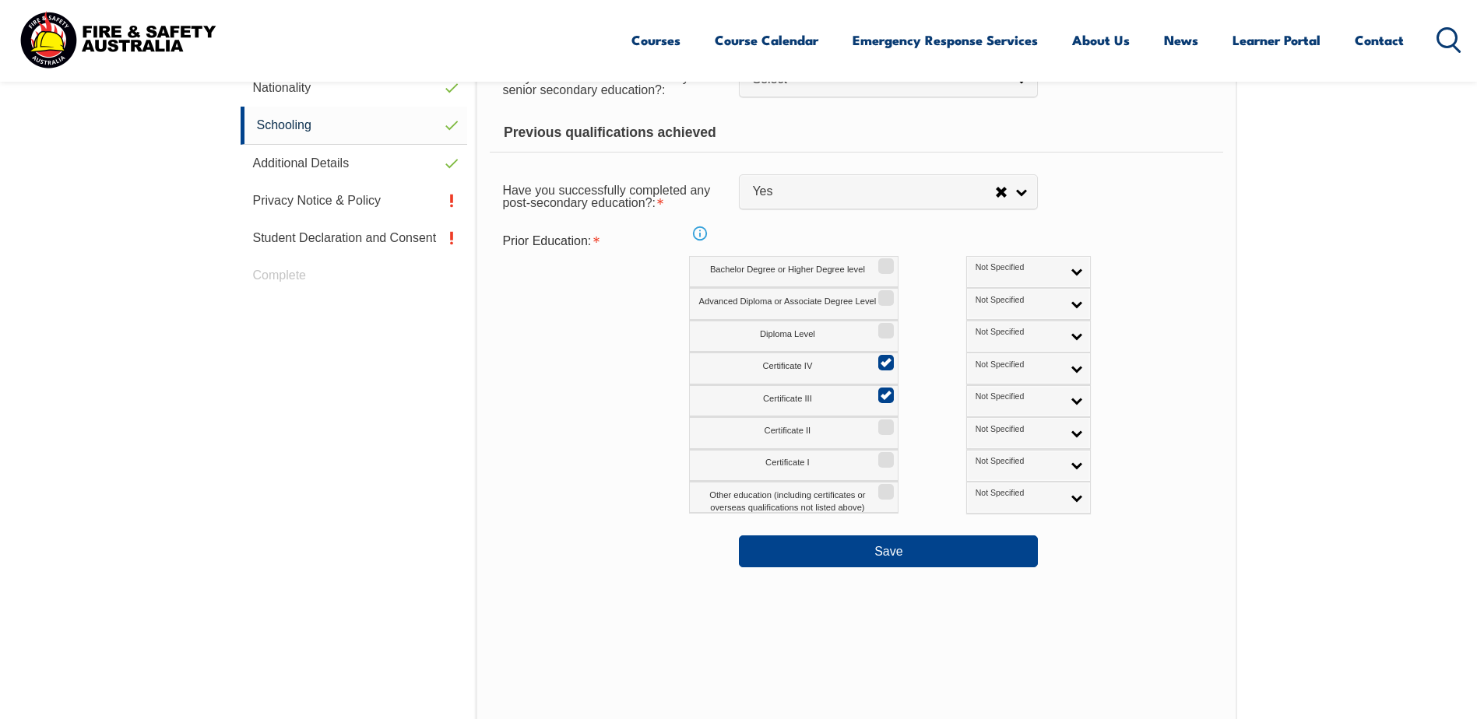
scroll to position [658, 0]
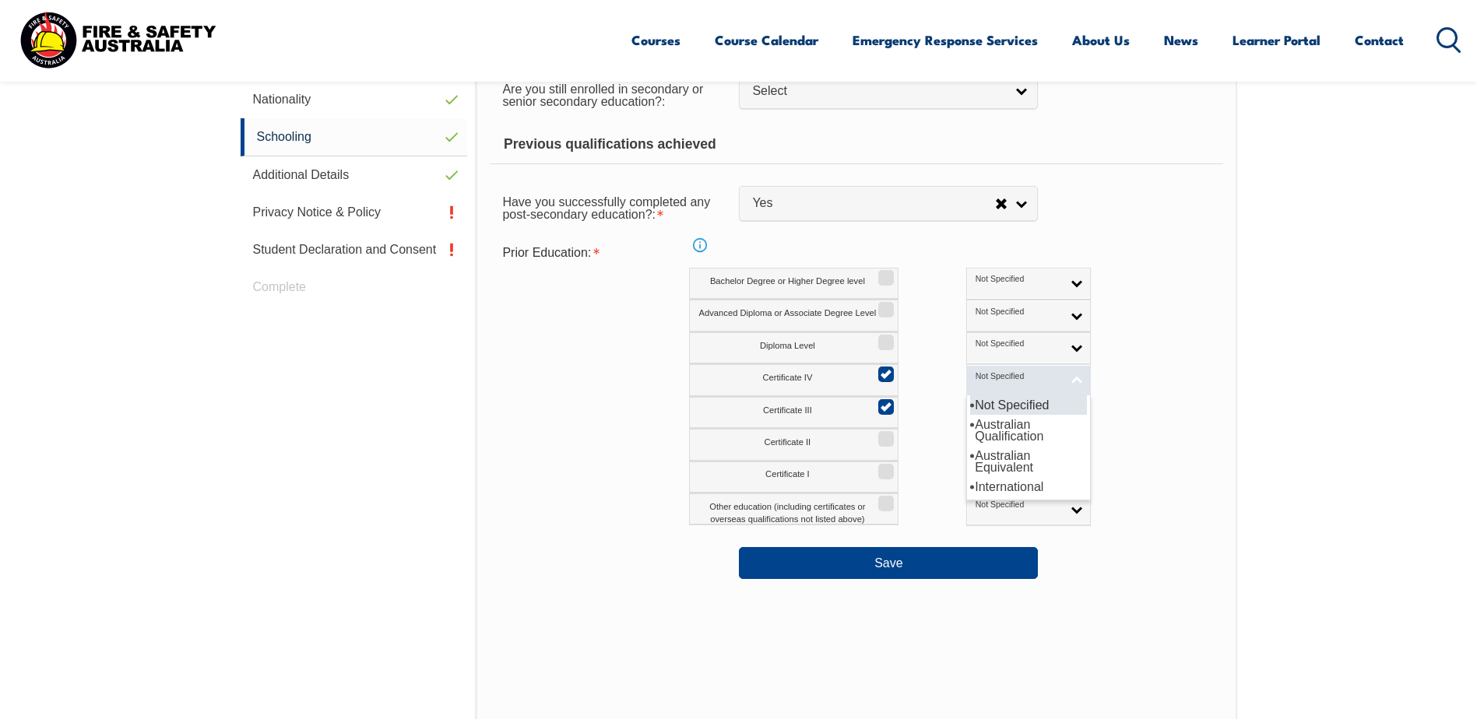
click at [1003, 369] on link "Not Specified" at bounding box center [1028, 380] width 125 height 32
click at [989, 419] on li "Australian Qualification" at bounding box center [1028, 430] width 117 height 31
click at [989, 419] on link "Not Specified" at bounding box center [1028, 413] width 125 height 32
click at [983, 451] on li "Australian Qualification" at bounding box center [1028, 463] width 117 height 31
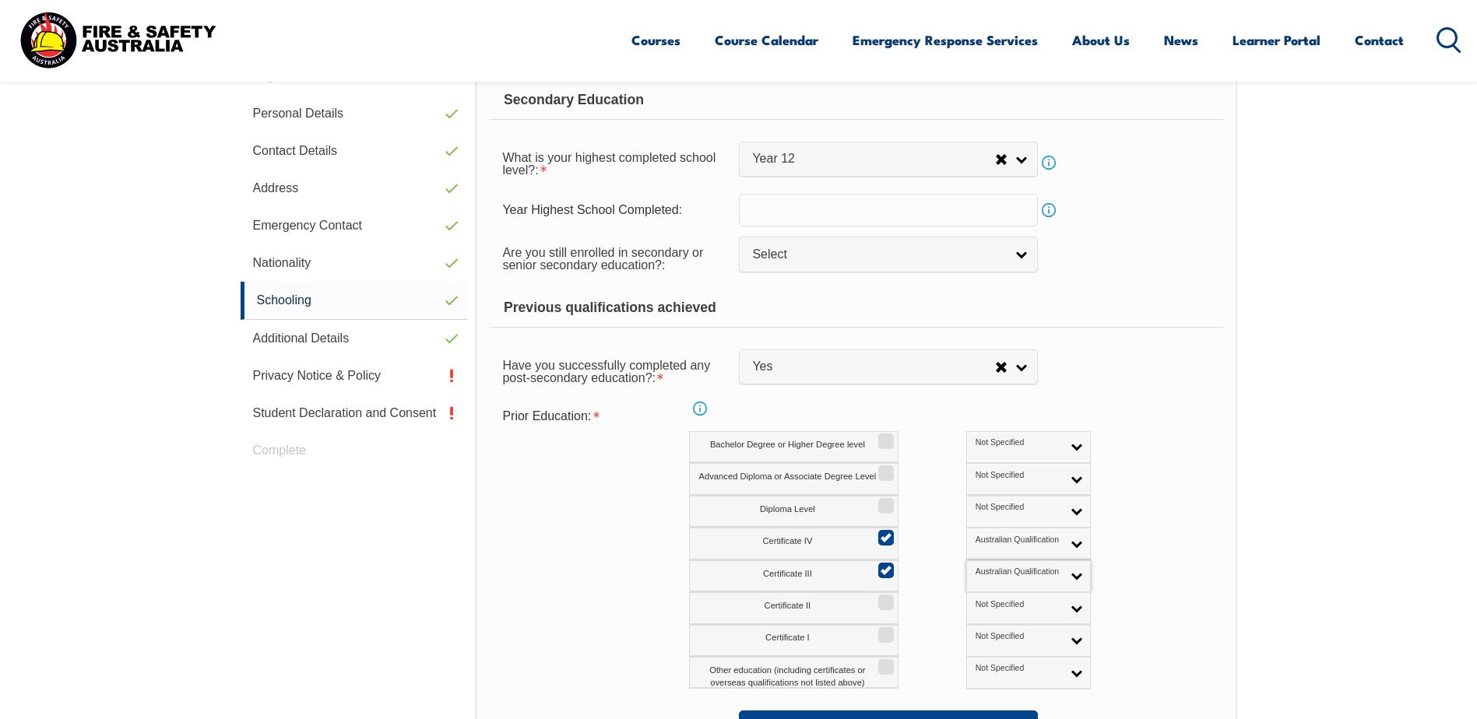
scroll to position [580, 0]
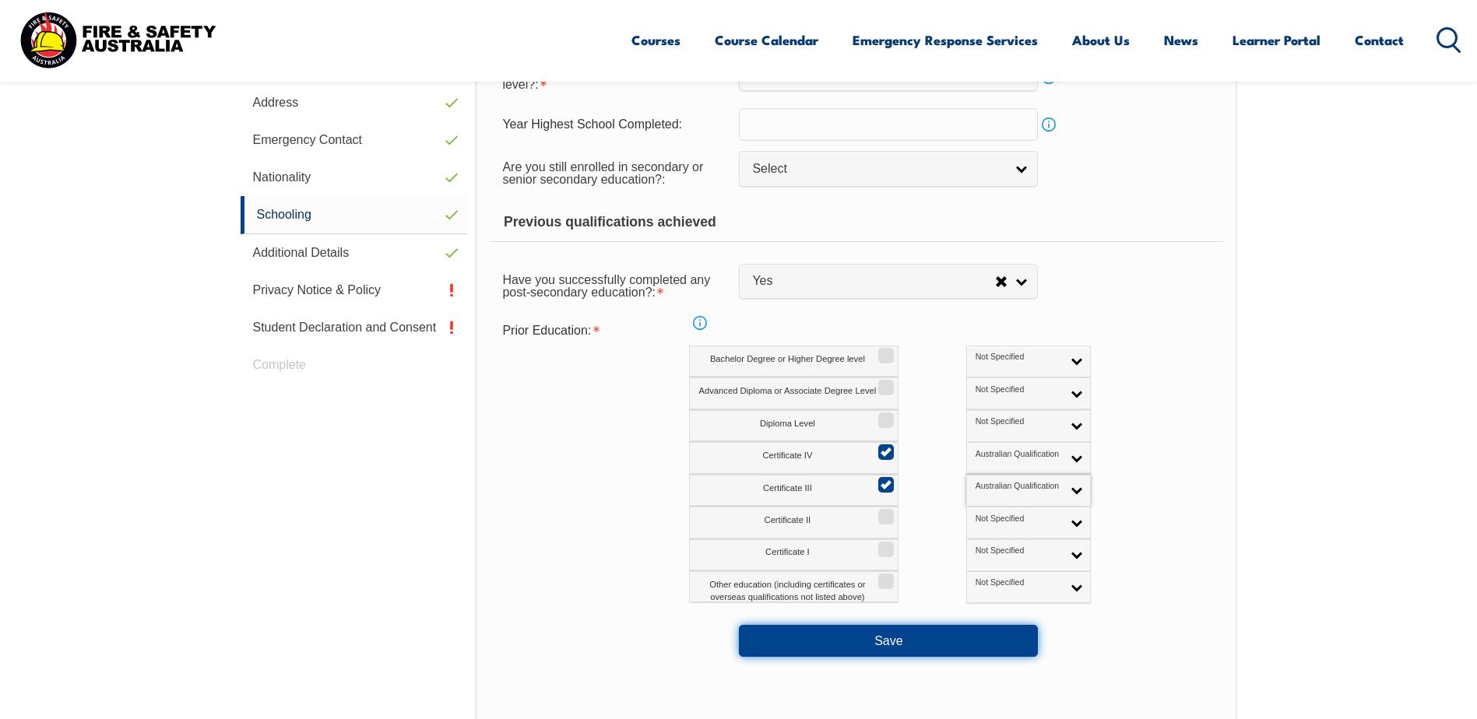
click at [927, 645] on button "Save" at bounding box center [888, 640] width 299 height 31
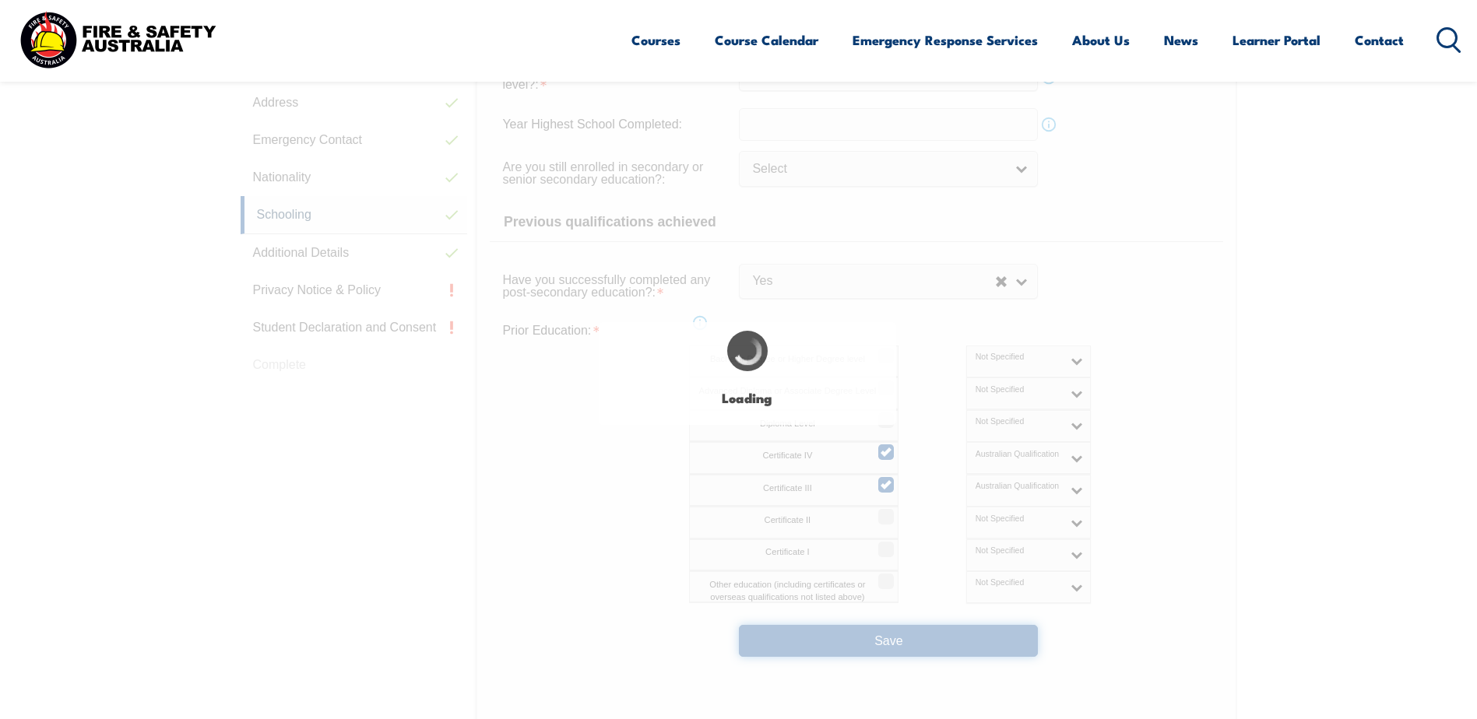
select select "false"
select select
select select "true"
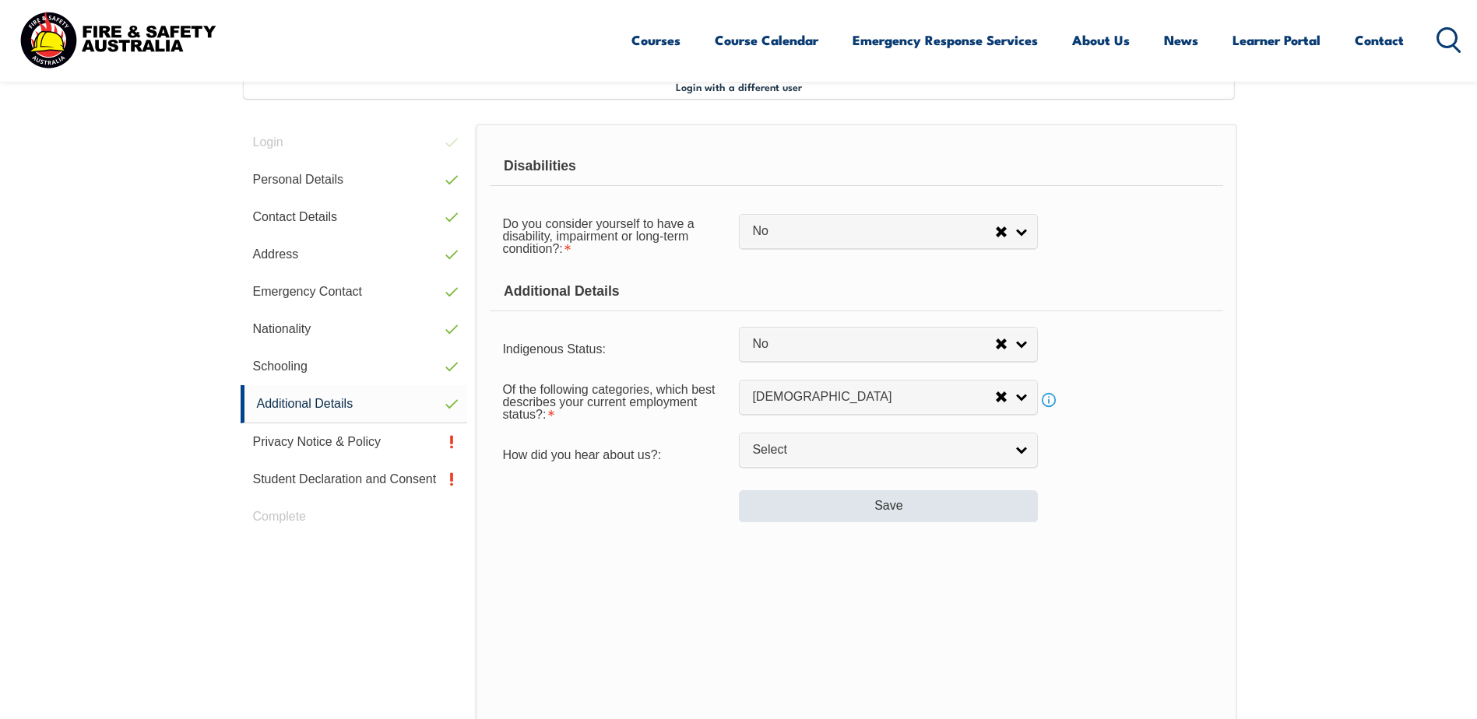
scroll to position [424, 0]
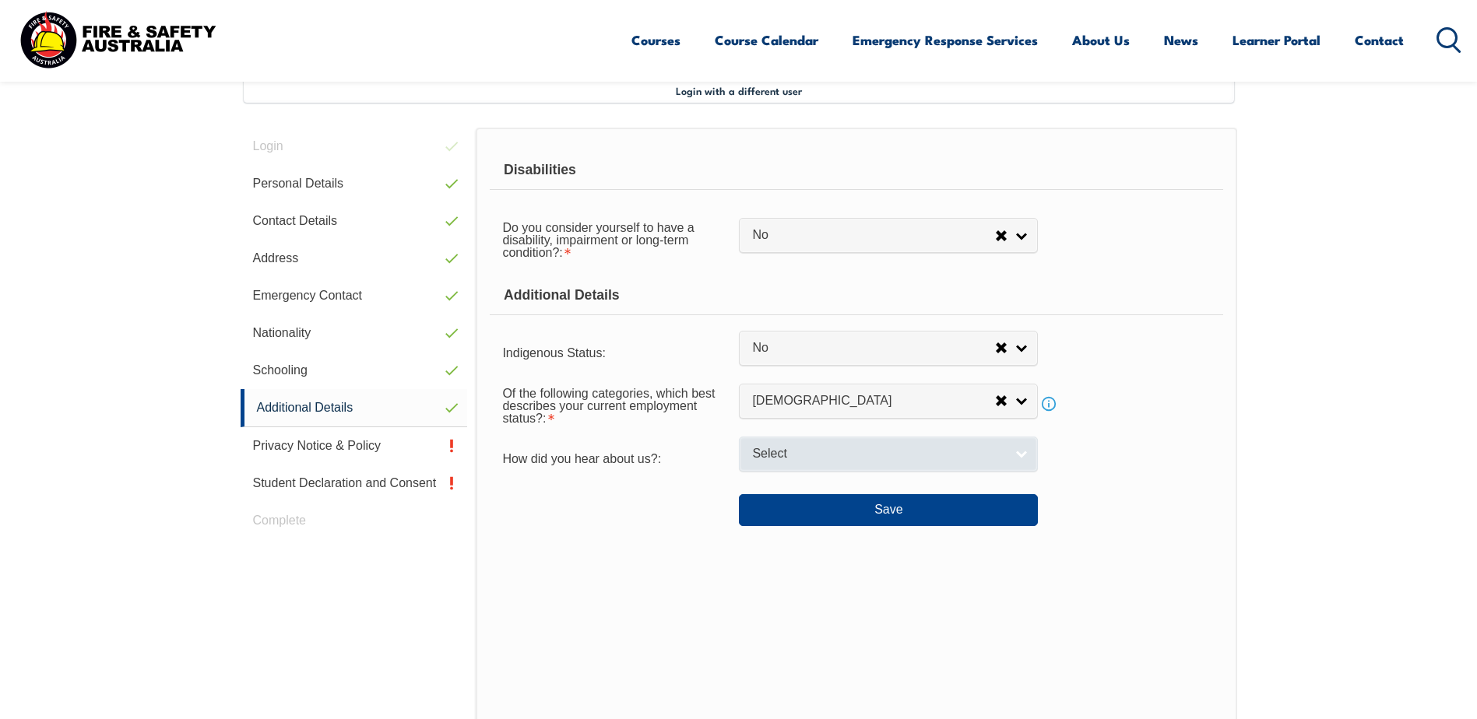
click at [824, 469] on link "Select" at bounding box center [888, 454] width 299 height 35
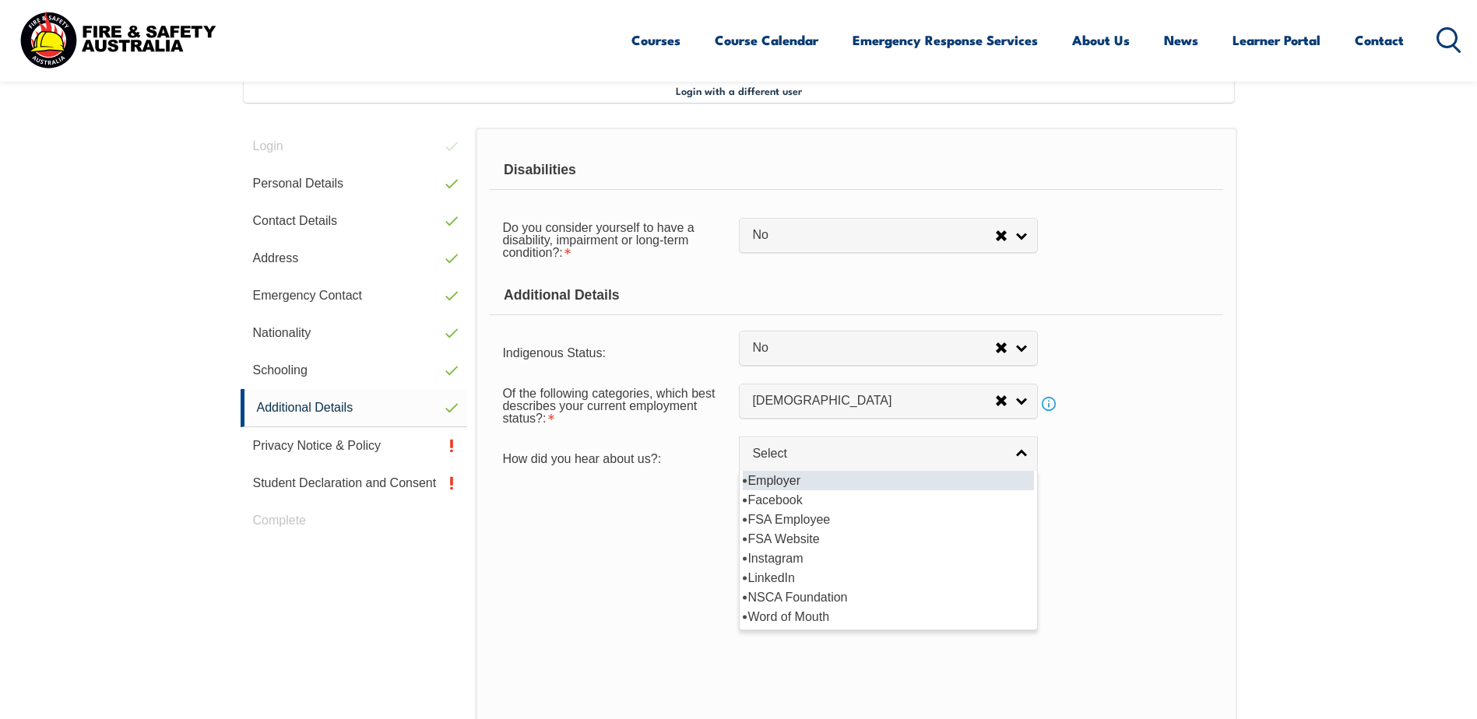
click at [835, 473] on li "Employer" at bounding box center [888, 480] width 291 height 19
select select "8019"
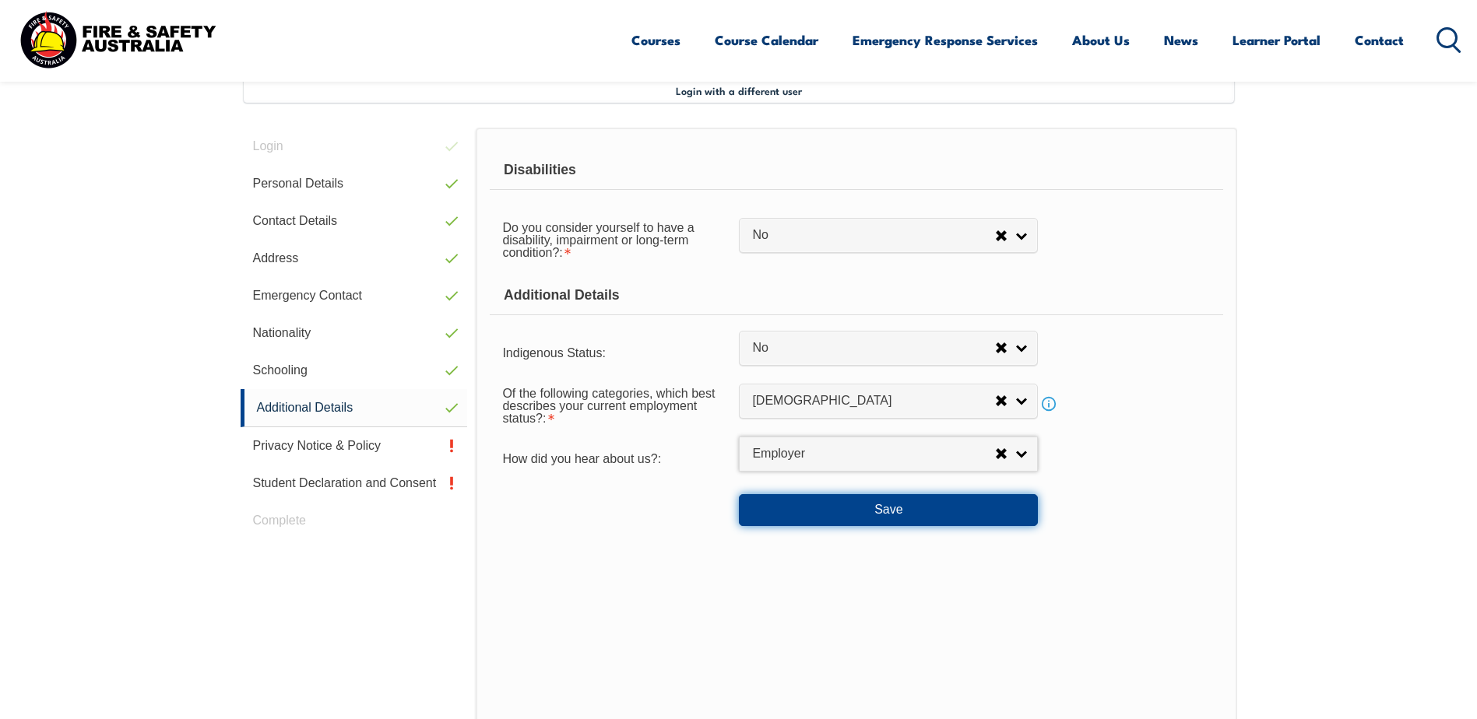
click at [960, 500] on button "Save" at bounding box center [888, 509] width 299 height 31
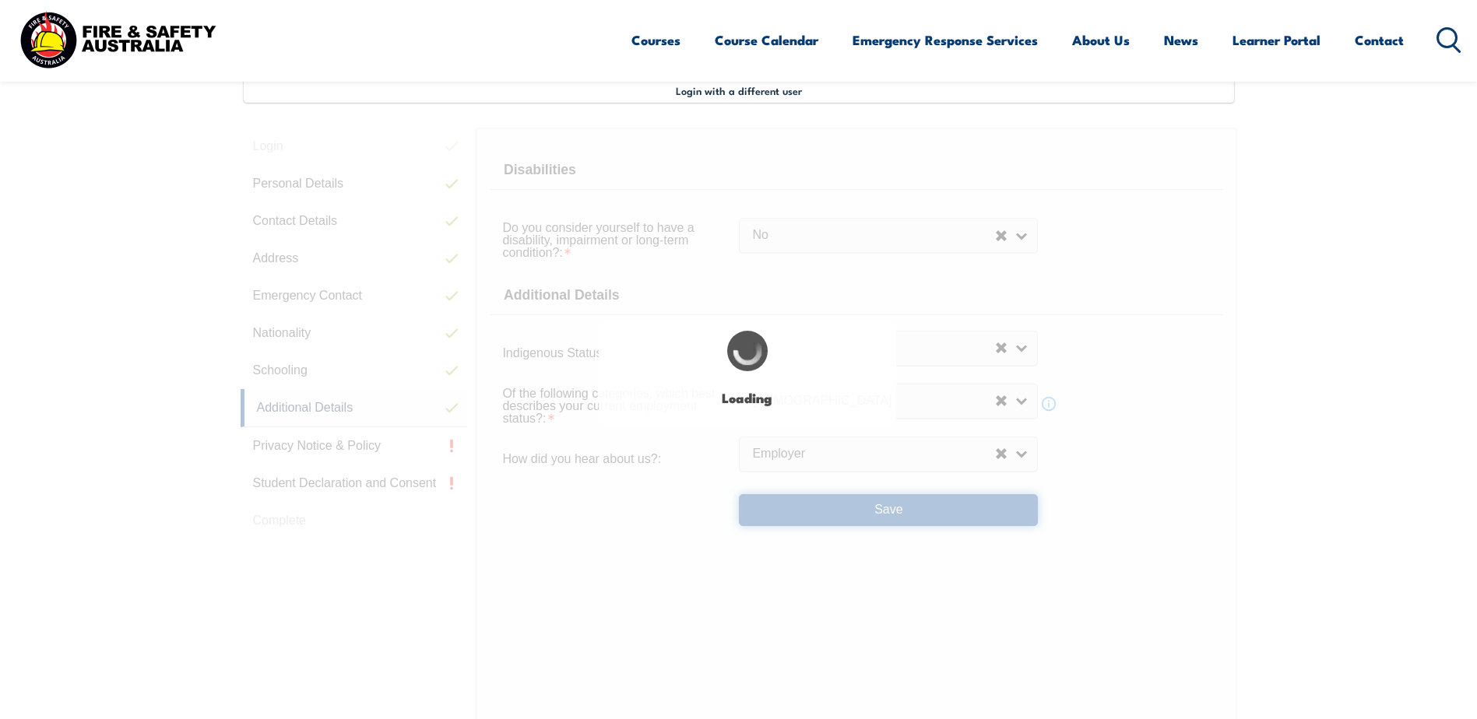
select select "false"
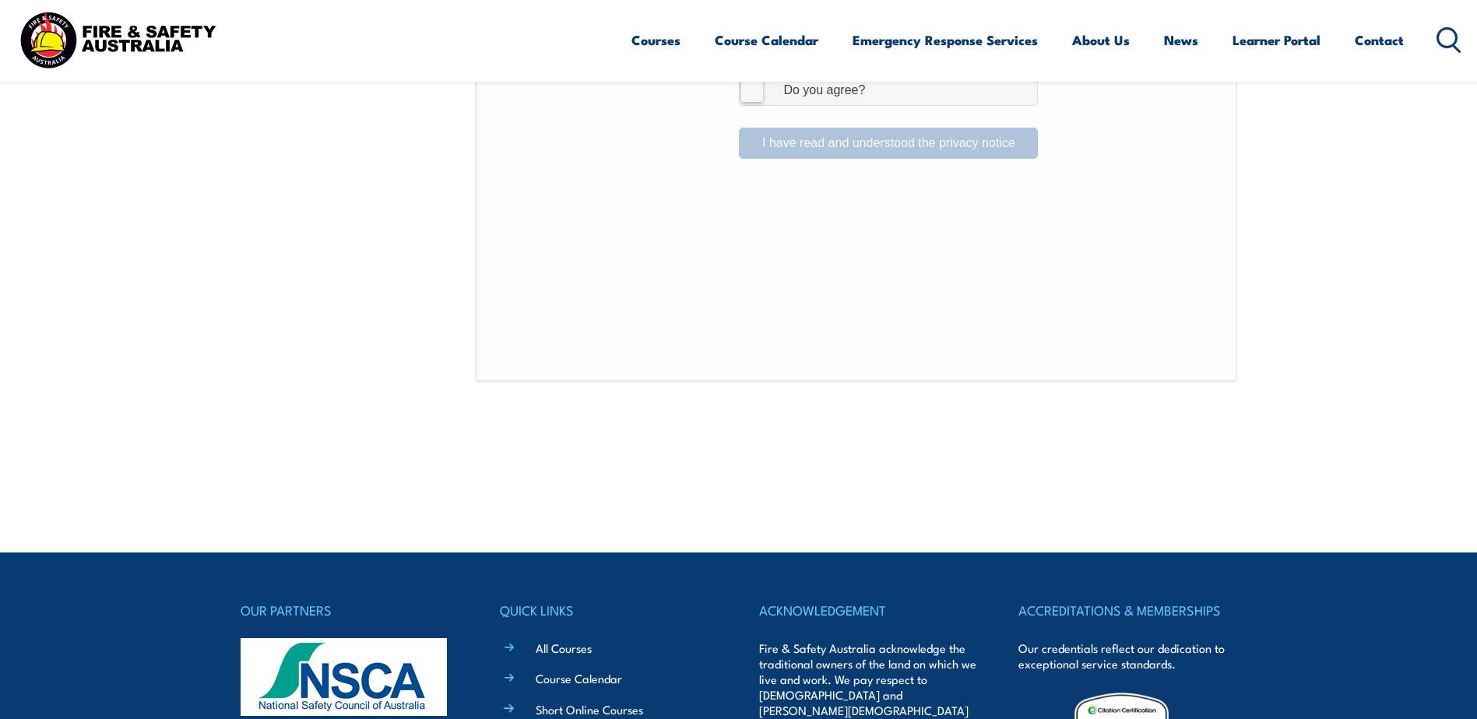
scroll to position [891, 0]
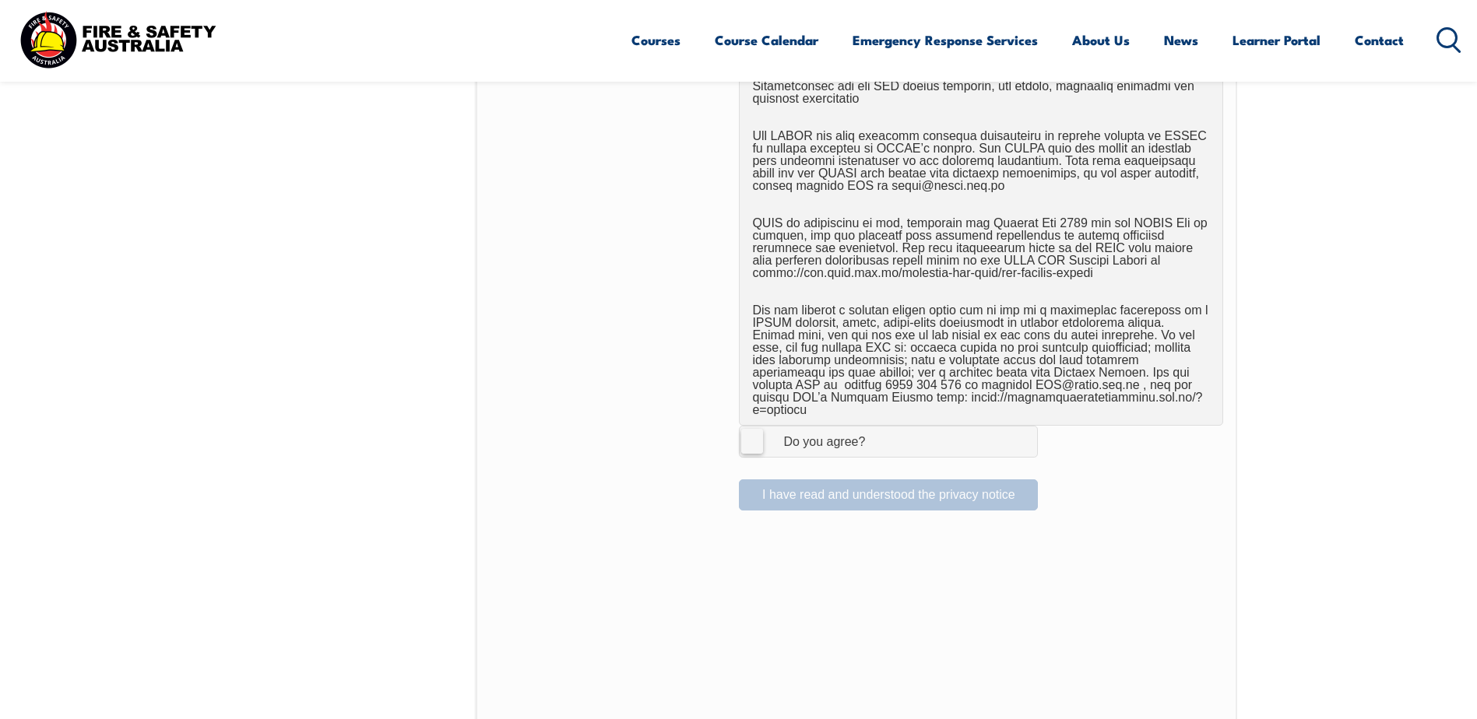
click at [739, 427] on label "I Agree Do you agree?" at bounding box center [888, 441] width 299 height 31
click at [877, 427] on input "I Agree Do you agree?" at bounding box center [890, 442] width 26 height 30
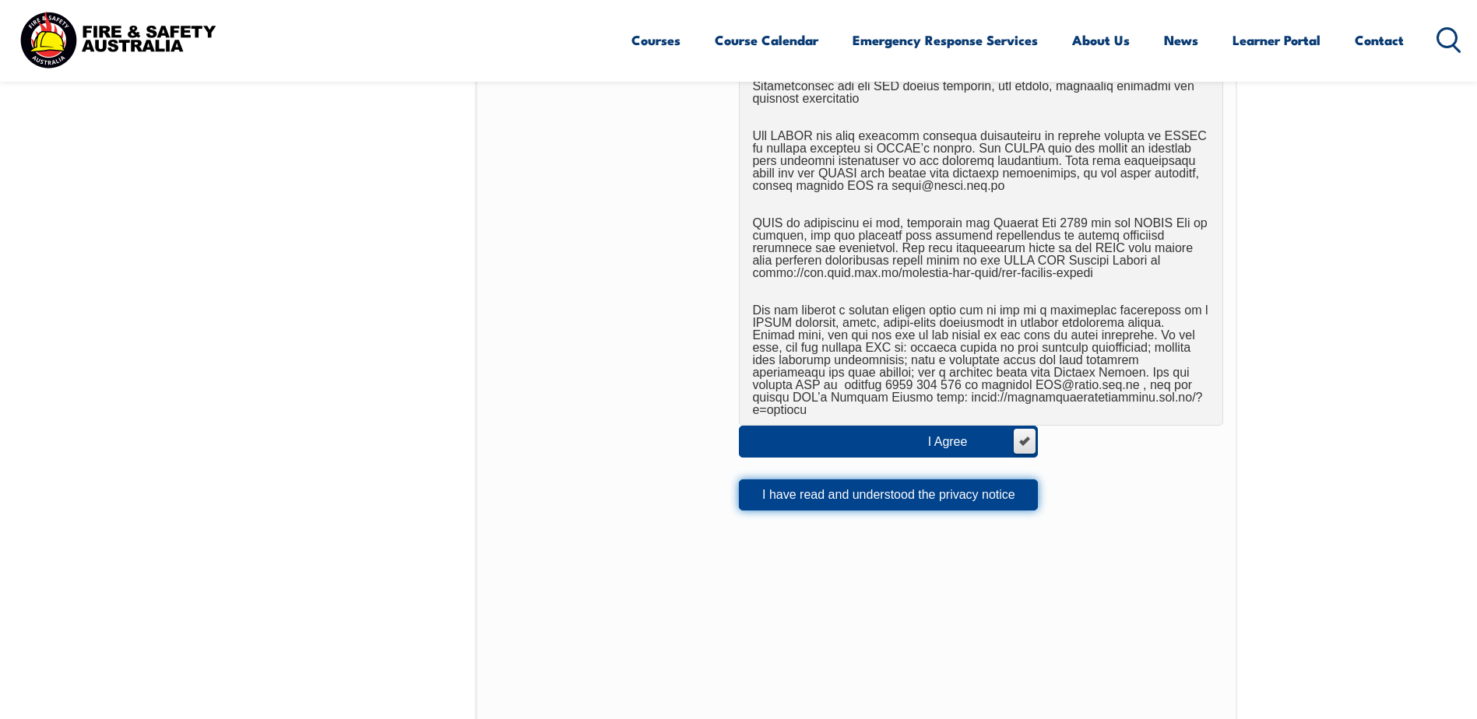
click at [816, 487] on button "I have read and understood the privacy notice" at bounding box center [888, 495] width 299 height 31
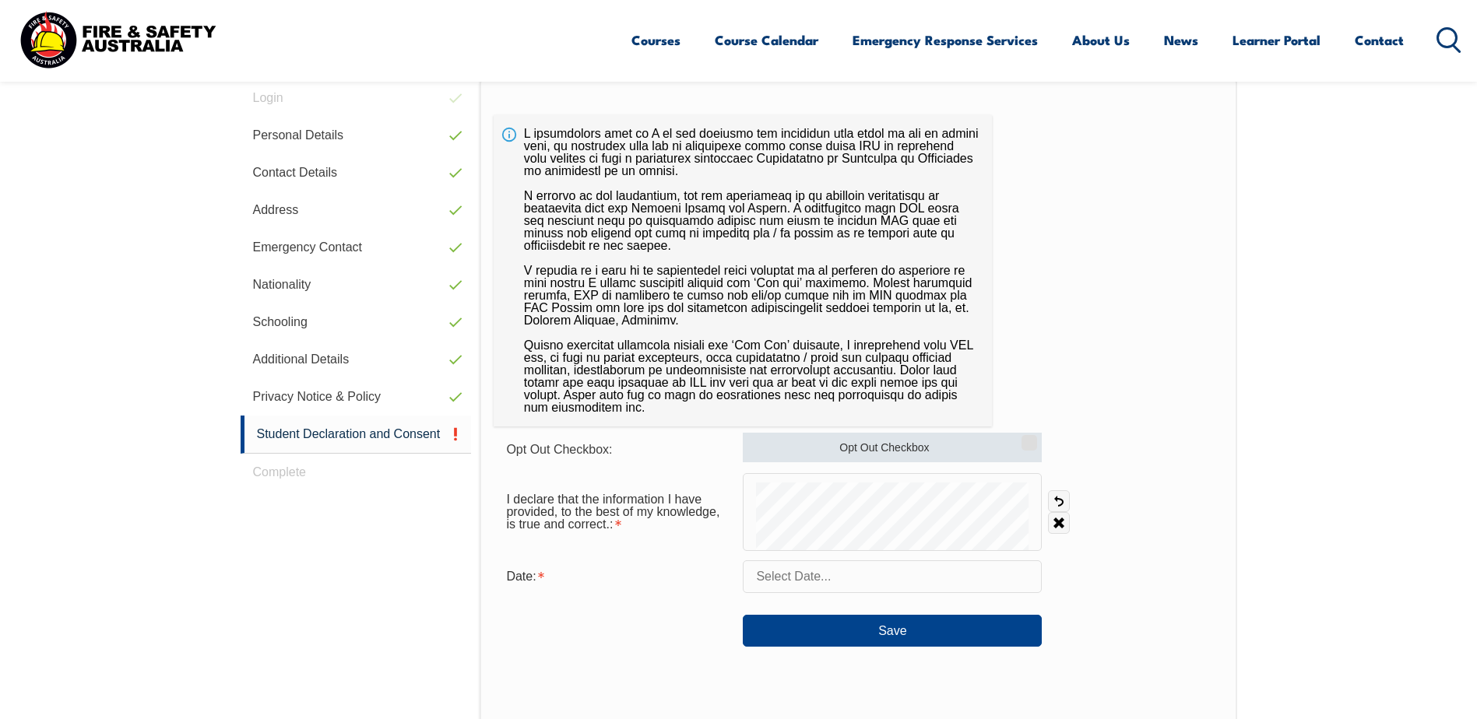
scroll to position [424, 0]
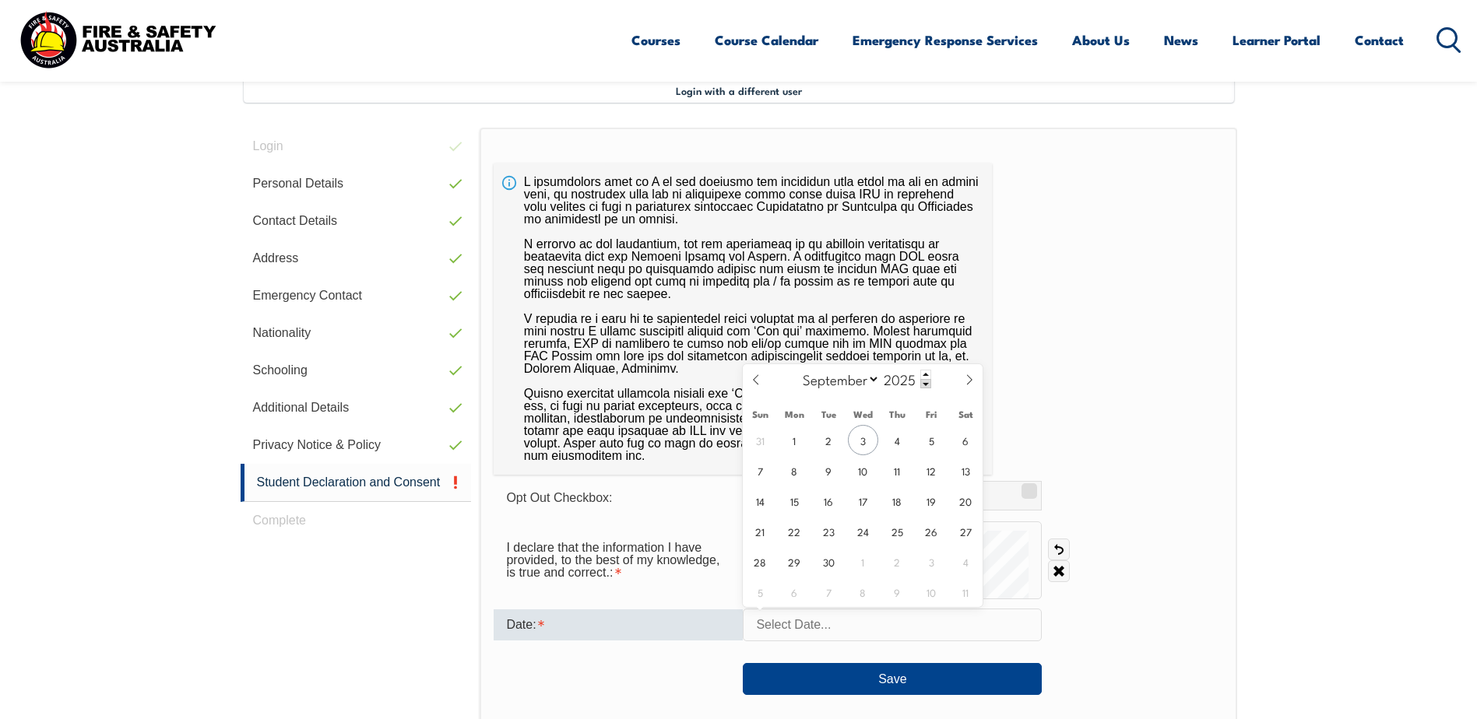
click at [921, 623] on input "text" at bounding box center [892, 625] width 299 height 33
click at [870, 446] on span "3" at bounding box center [863, 440] width 30 height 30
type input "[DATE]"
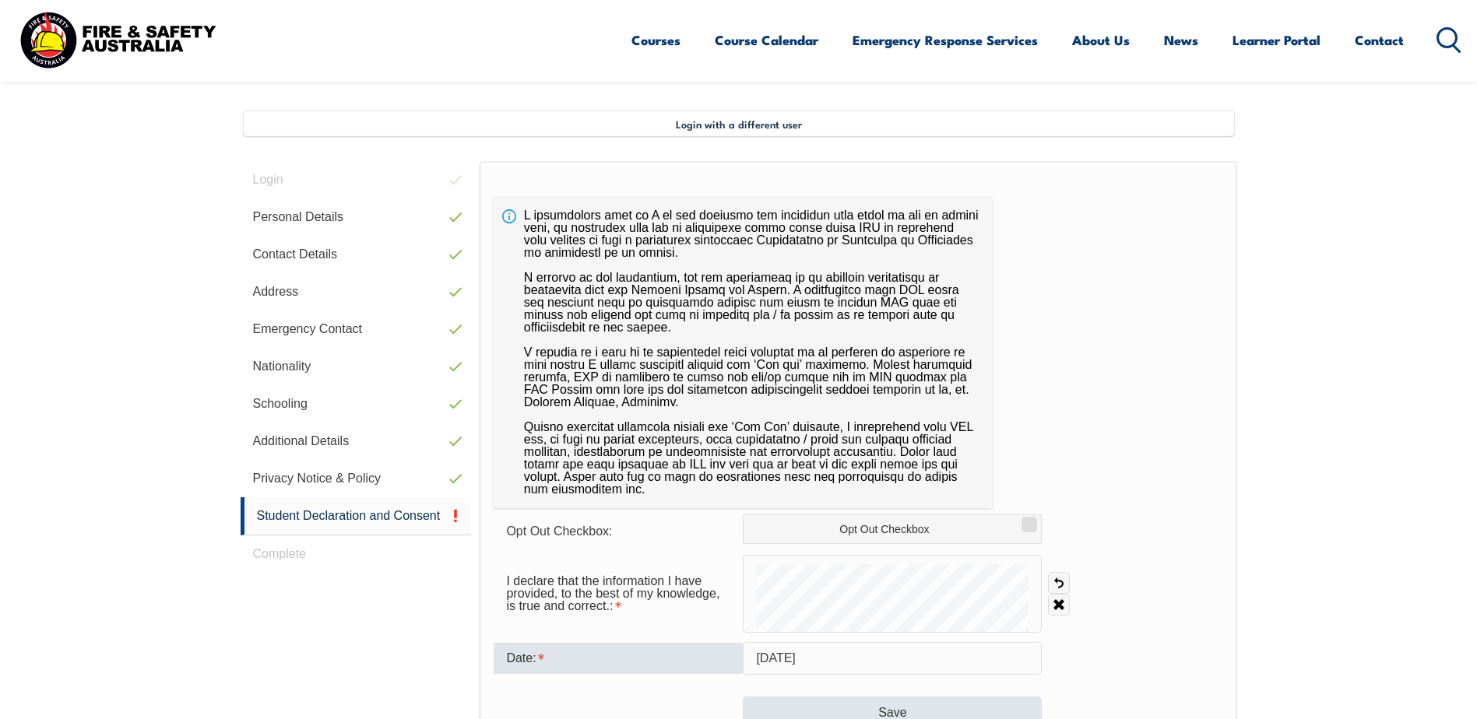
scroll to position [658, 0]
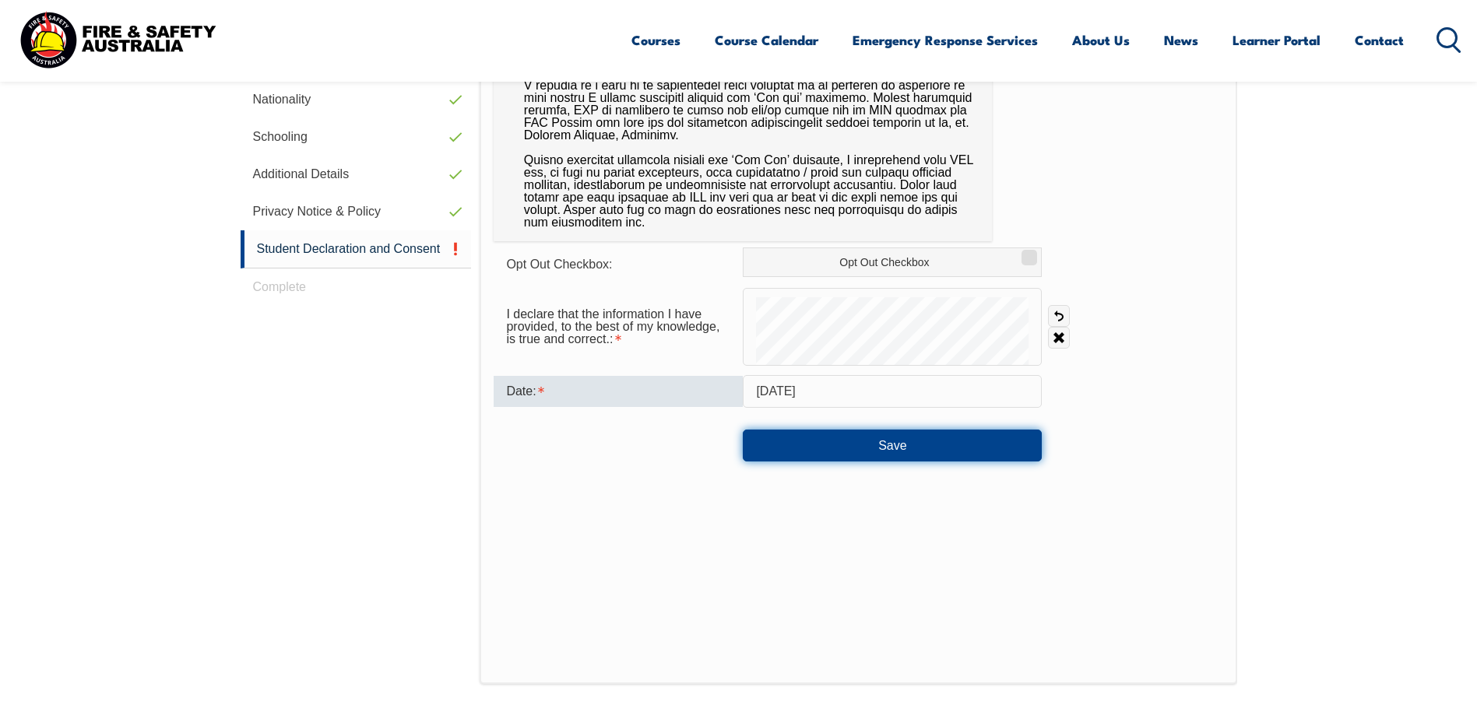
click at [859, 450] on button "Save" at bounding box center [892, 445] width 299 height 31
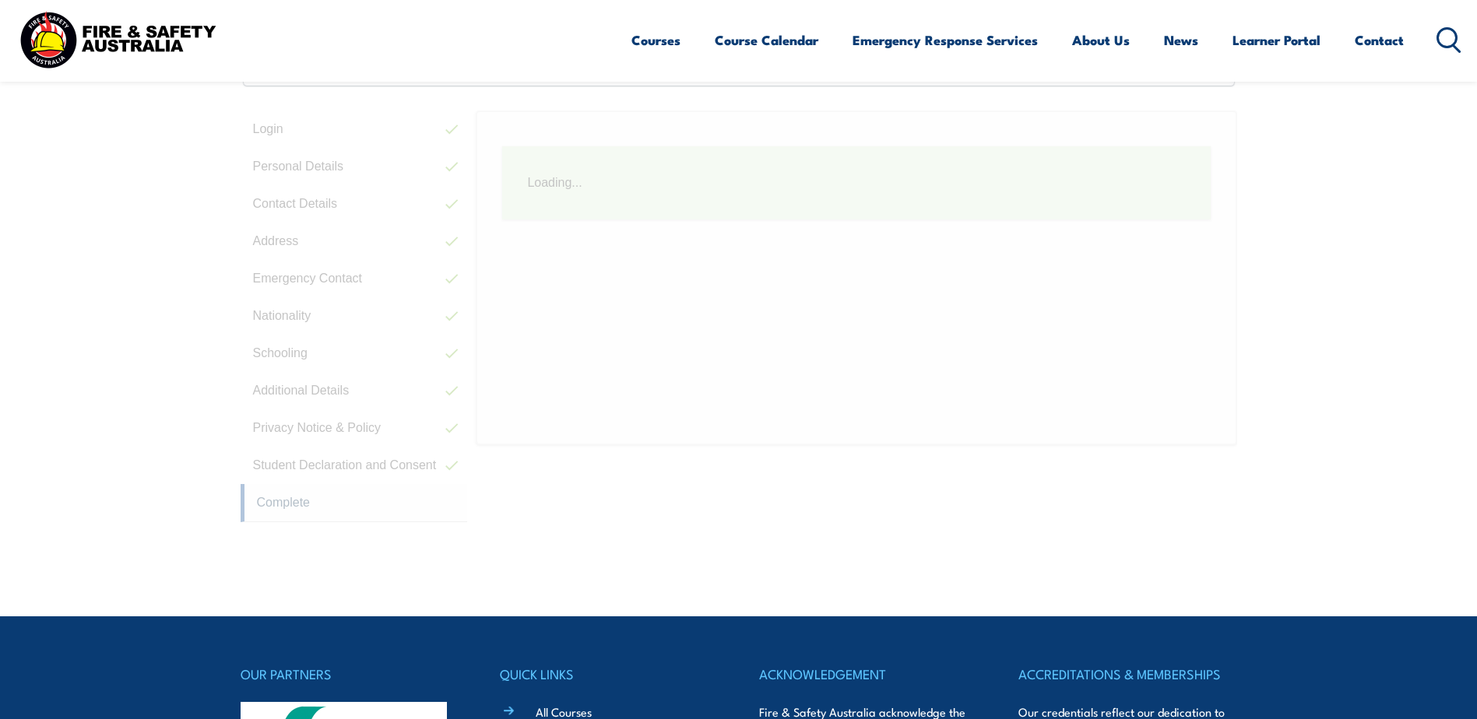
scroll to position [424, 0]
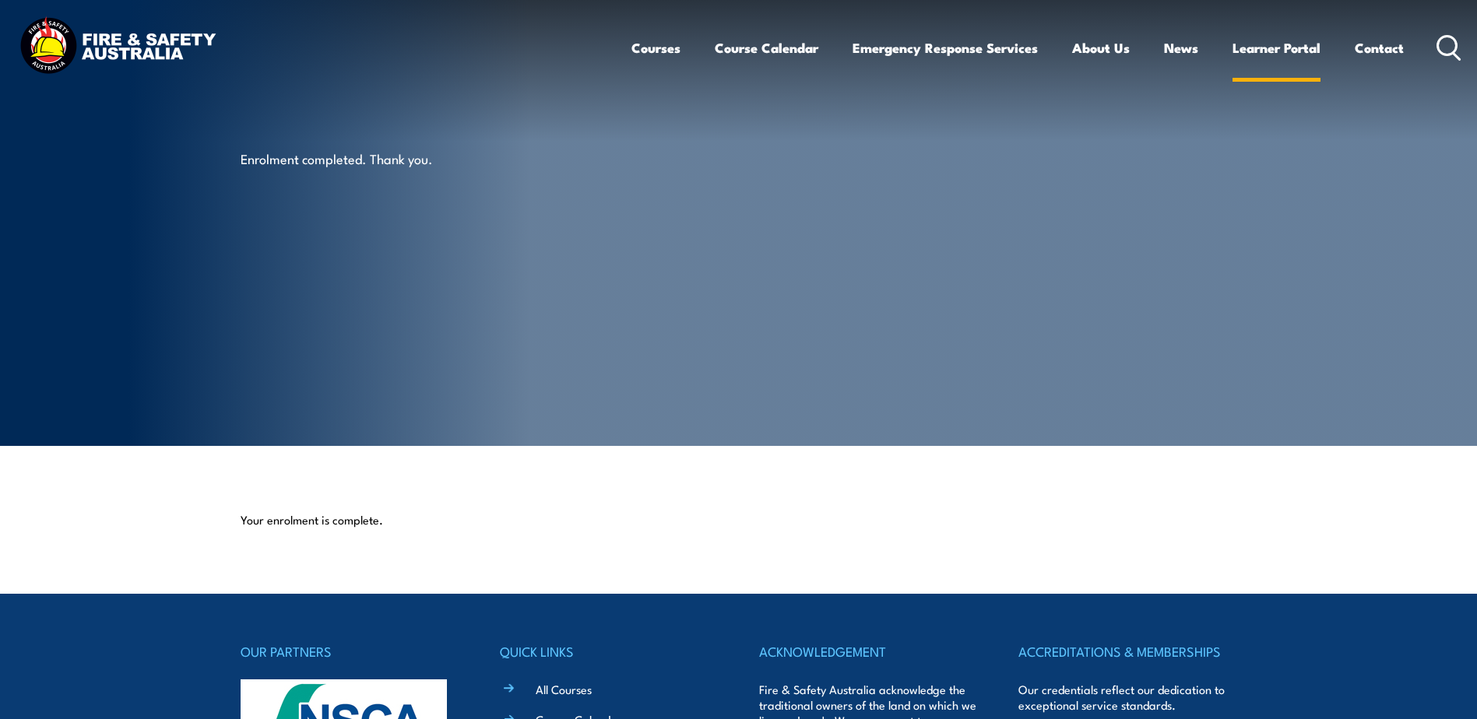
click at [1274, 51] on link "Learner Portal" at bounding box center [1276, 47] width 88 height 41
